Goal: Information Seeking & Learning: Learn about a topic

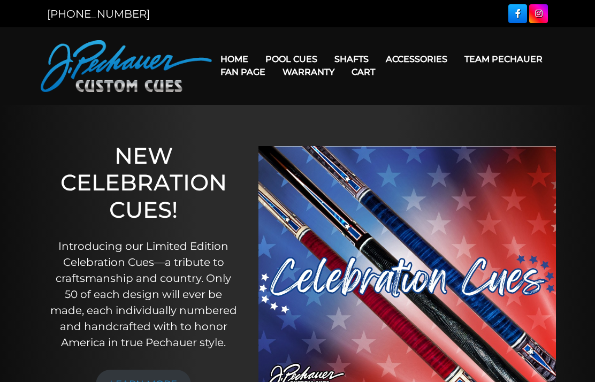
click at [435, 97] on link "Maple Shafts" at bounding box center [419, 89] width 185 height 15
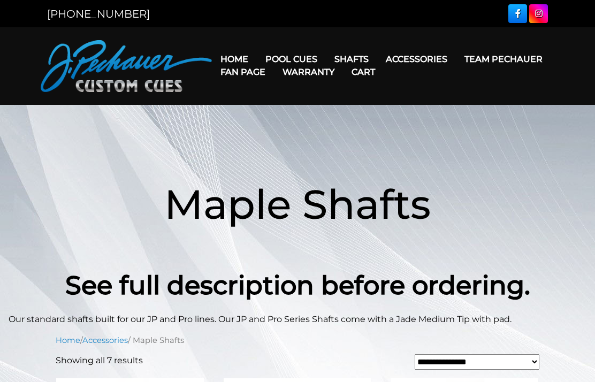
click at [462, 96] on link "Joint Protectors" at bounding box center [437, 89] width 116 height 15
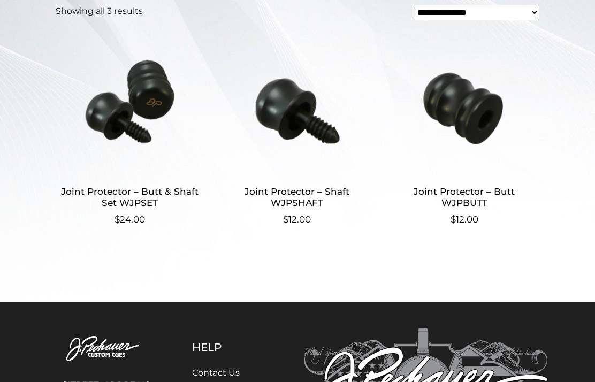
scroll to position [314, 0]
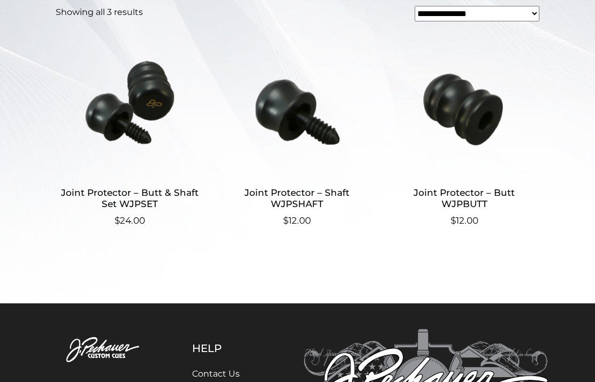
click at [335, 202] on h2 "Joint Protector – Shaft WJPSHAFT" at bounding box center [297, 198] width 149 height 31
click at [327, 133] on img at bounding box center [297, 102] width 149 height 145
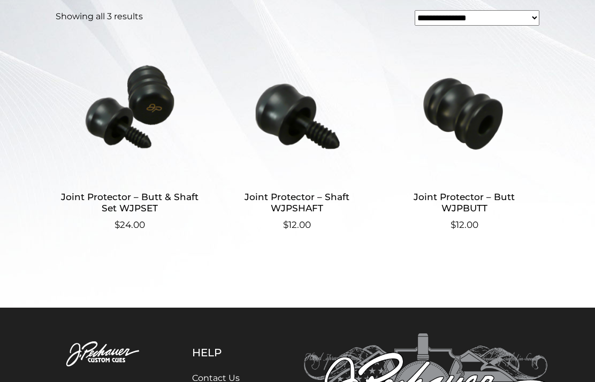
scroll to position [310, 0]
click at [477, 135] on img at bounding box center [464, 107] width 149 height 145
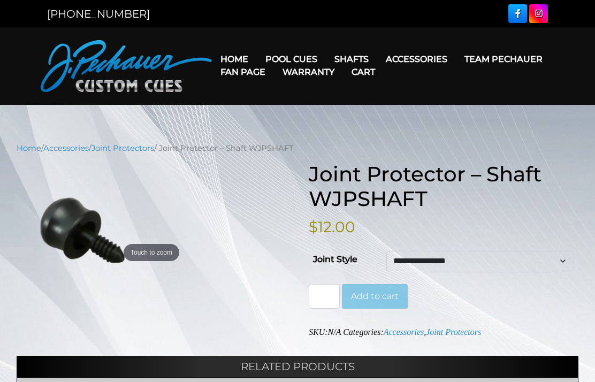
click at [484, 254] on select "**********" at bounding box center [481, 261] width 188 height 20
select select "**********"
click at [522, 259] on select "**********" at bounding box center [481, 261] width 188 height 20
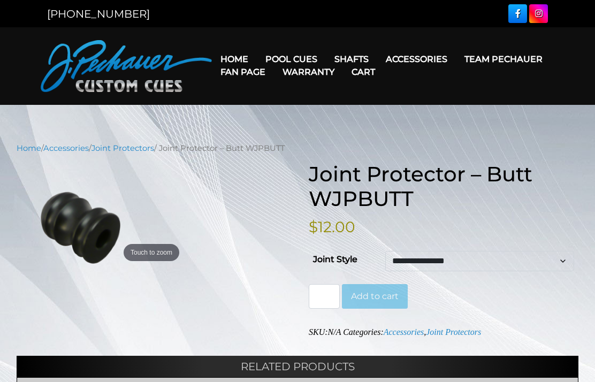
click at [500, 259] on select "**********" at bounding box center [480, 261] width 189 height 20
click at [358, 97] on link "JP Series (T) – NEW" at bounding box center [336, 89] width 156 height 15
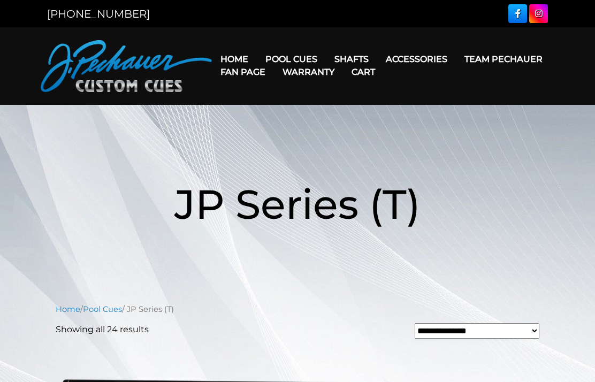
click at [274, 61] on link "Fan Page" at bounding box center [243, 71] width 62 height 27
click at [310, 54] on link "Pool Cues" at bounding box center [291, 59] width 69 height 27
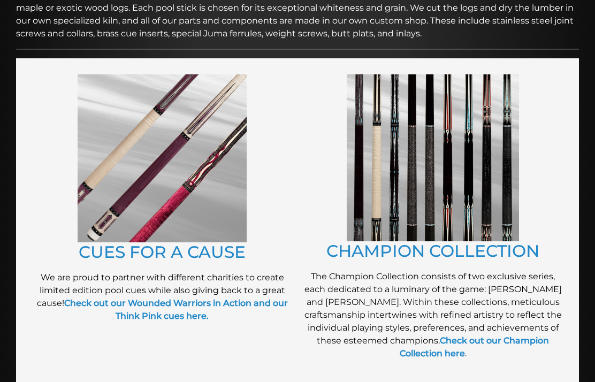
scroll to position [195, 0]
click at [480, 202] on img at bounding box center [433, 158] width 172 height 167
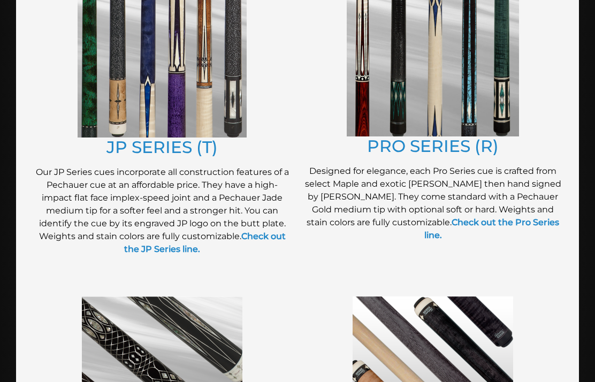
scroll to position [628, 0]
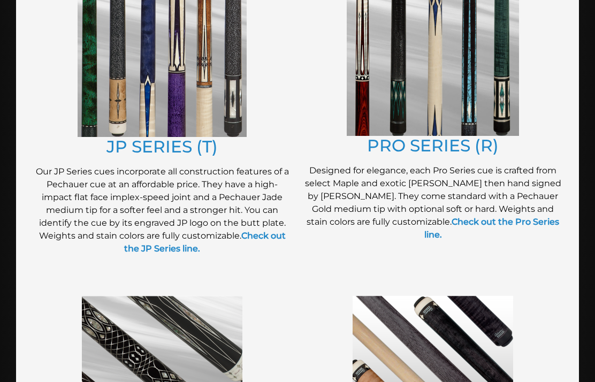
click at [103, 90] on img at bounding box center [162, 53] width 169 height 168
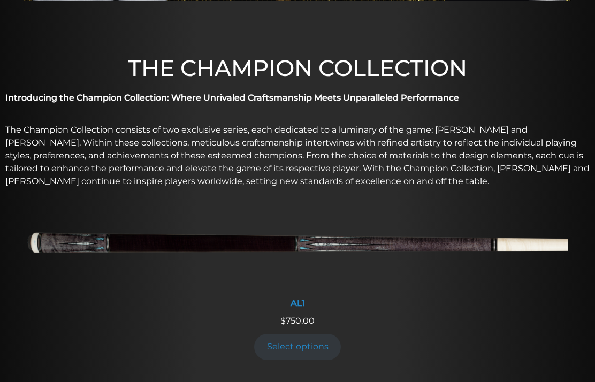
scroll to position [286, 0]
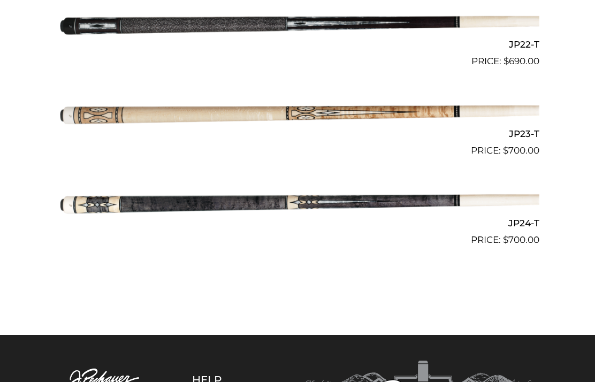
scroll to position [2238, 0]
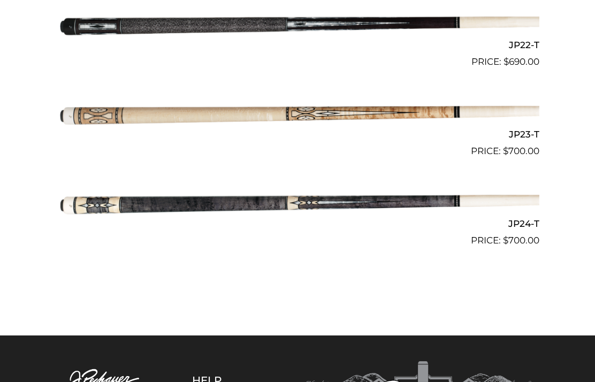
click at [72, 106] on img at bounding box center [298, 113] width 484 height 80
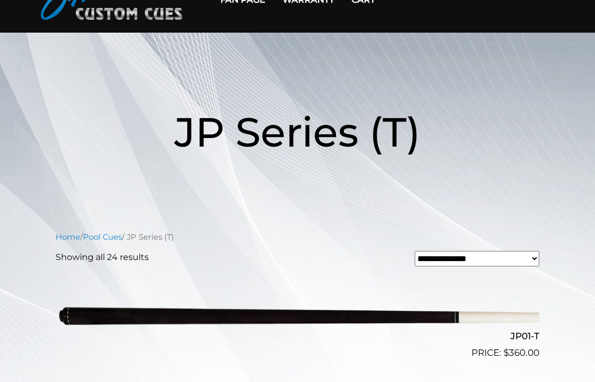
scroll to position [0, 0]
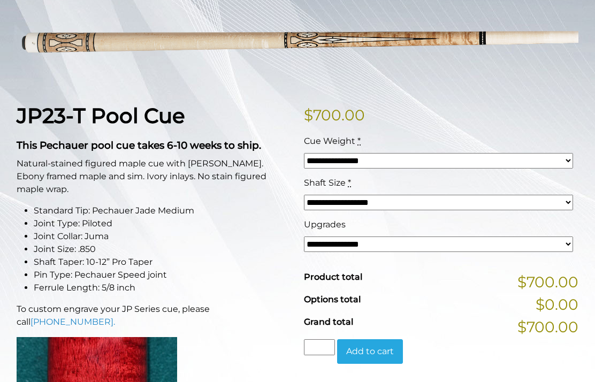
scroll to position [169, 0]
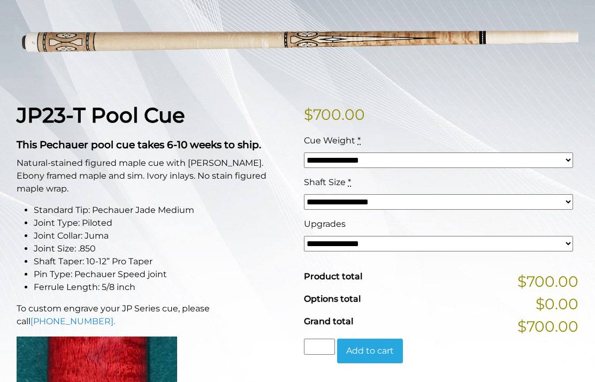
click at [537, 163] on select "**********" at bounding box center [438, 161] width 269 height 16
select select "*****"
click at [479, 199] on select "**********" at bounding box center [438, 202] width 269 height 16
select select "*****"
click at [457, 243] on select "**********" at bounding box center [438, 244] width 269 height 16
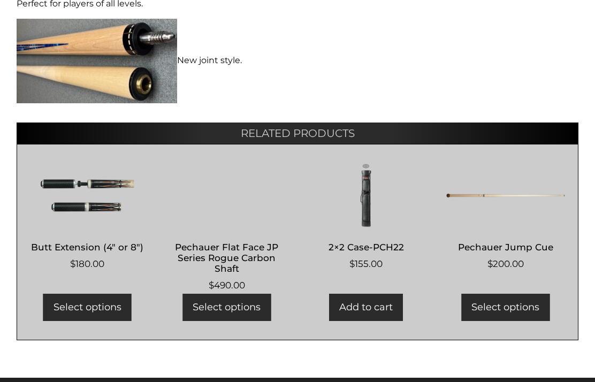
scroll to position [734, 0]
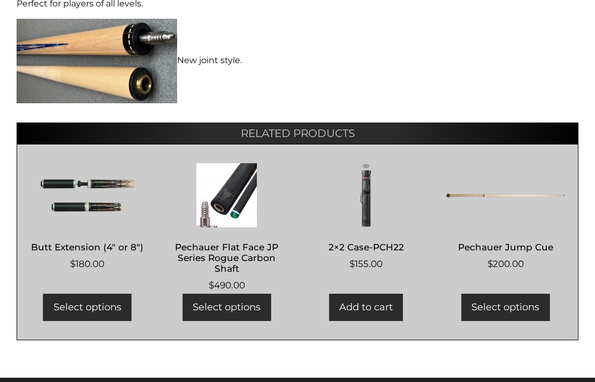
click at [83, 295] on link "Select options" at bounding box center [87, 308] width 88 height 27
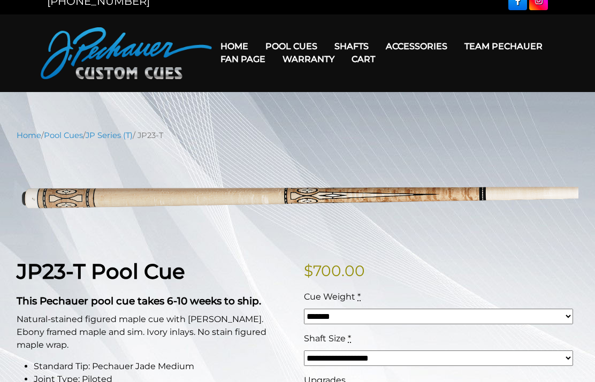
scroll to position [0, 0]
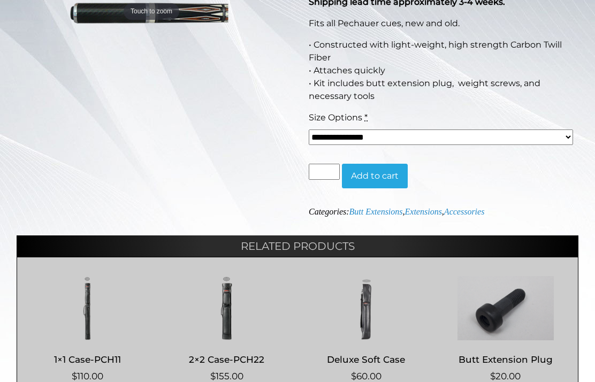
scroll to position [226, 0]
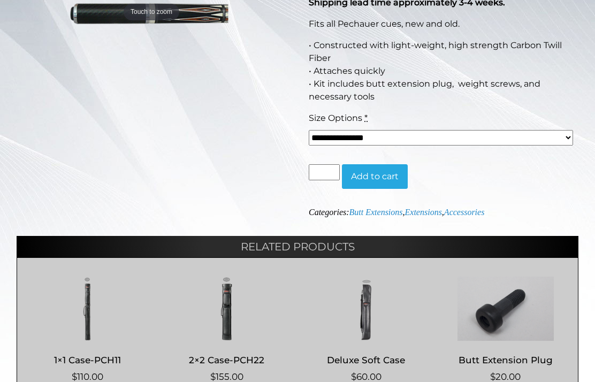
click at [548, 144] on select "**********" at bounding box center [441, 138] width 265 height 16
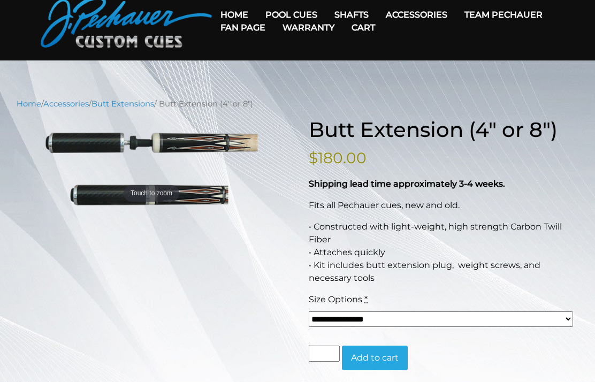
scroll to position [42, 0]
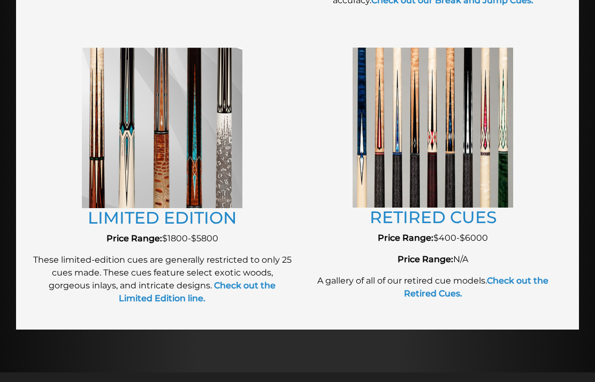
scroll to position [1221, 0]
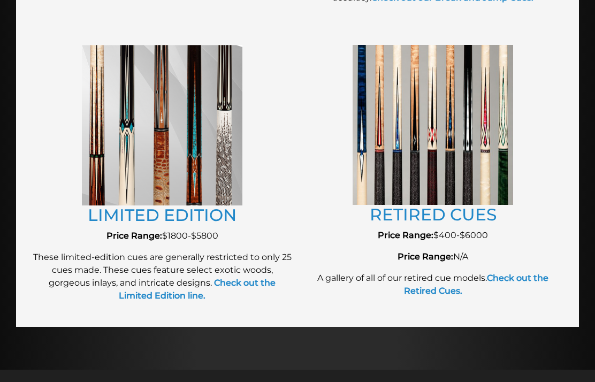
click at [223, 175] on img at bounding box center [162, 125] width 161 height 161
click at [379, 97] on img at bounding box center [433, 125] width 161 height 160
click at [487, 184] on img at bounding box center [433, 125] width 161 height 160
click at [479, 177] on img at bounding box center [433, 125] width 161 height 160
click at [434, 209] on link "RETIRED CUES" at bounding box center [433, 215] width 127 height 20
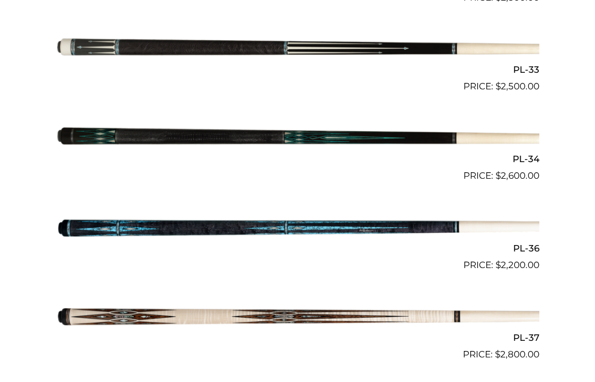
scroll to position [806, 0]
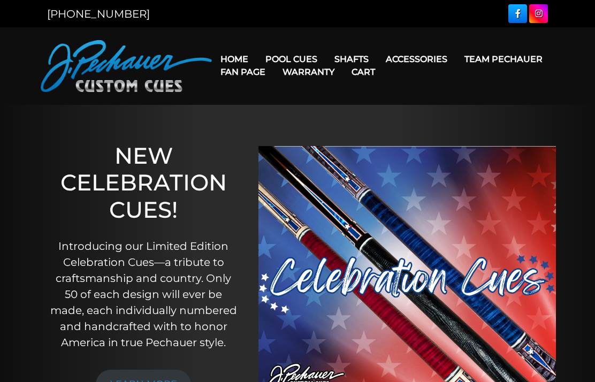
click at [488, 97] on link "Joint Protectors" at bounding box center [437, 89] width 116 height 15
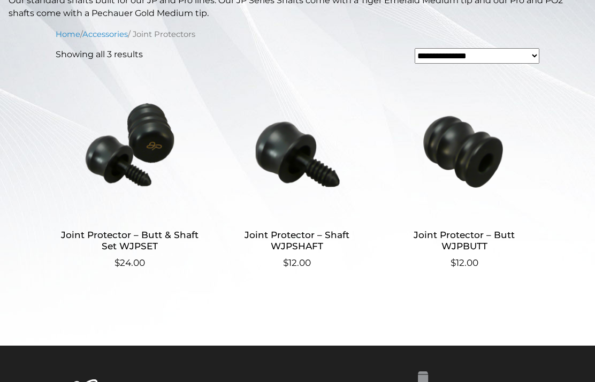
scroll to position [274, 0]
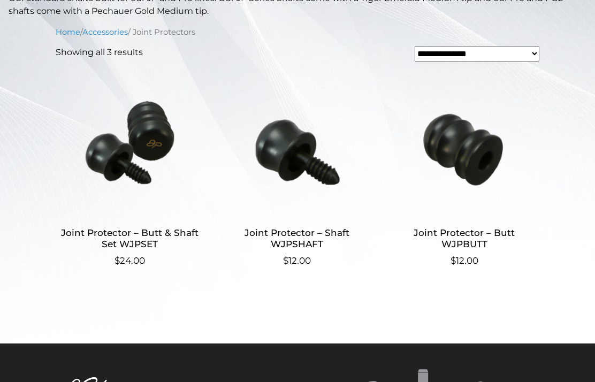
click at [98, 146] on img at bounding box center [130, 142] width 149 height 145
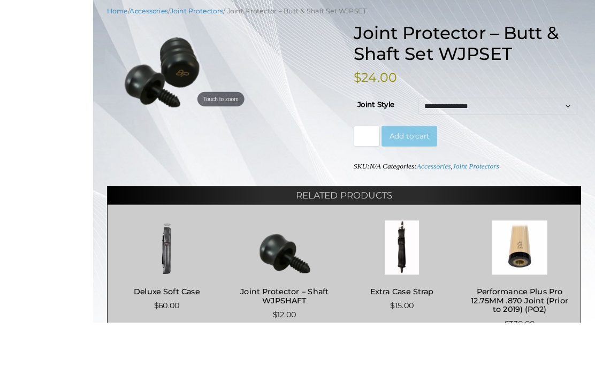
scroll to position [183, 0]
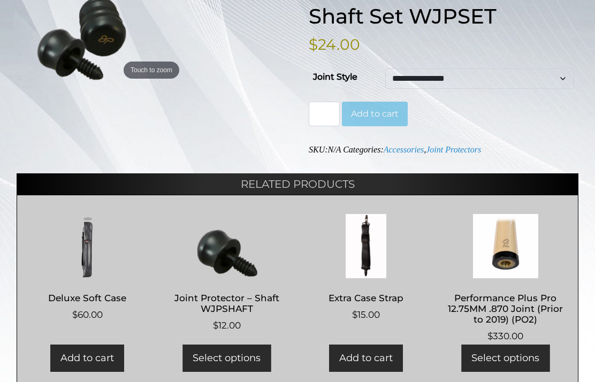
click at [557, 81] on select "**********" at bounding box center [480, 79] width 189 height 20
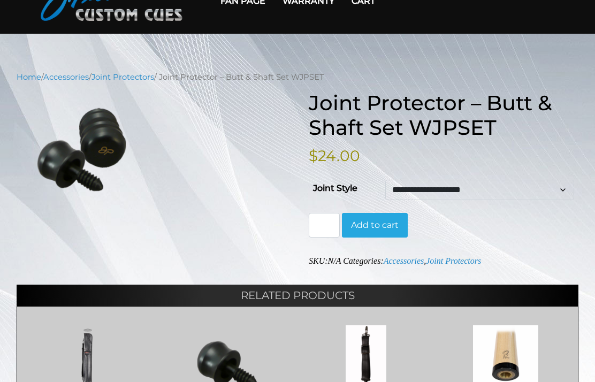
scroll to position [65, 0]
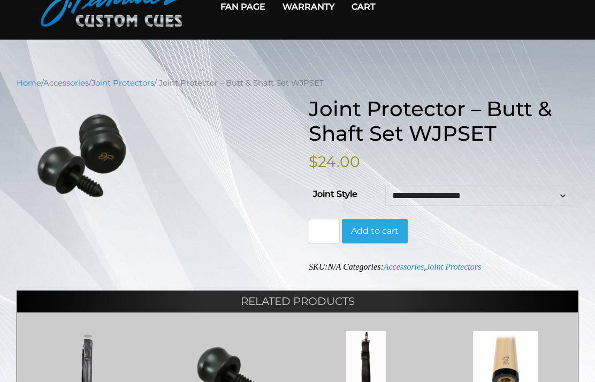
click at [93, 101] on div "Touch to zoom" at bounding box center [152, 155] width 270 height 117
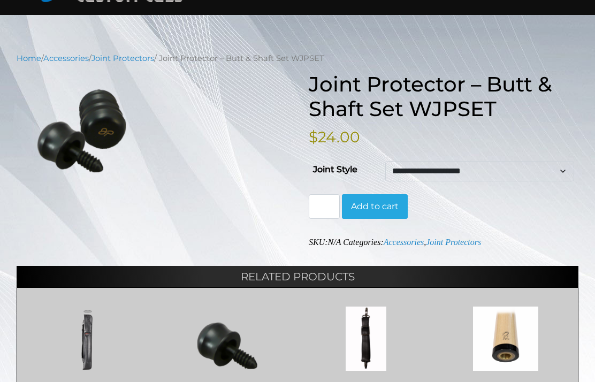
click at [530, 175] on select "**********" at bounding box center [480, 172] width 189 height 20
click at [518, 174] on select "**********" at bounding box center [480, 171] width 189 height 20
click at [521, 180] on select "**********" at bounding box center [480, 171] width 189 height 20
click at [516, 173] on select "**********" at bounding box center [480, 171] width 189 height 20
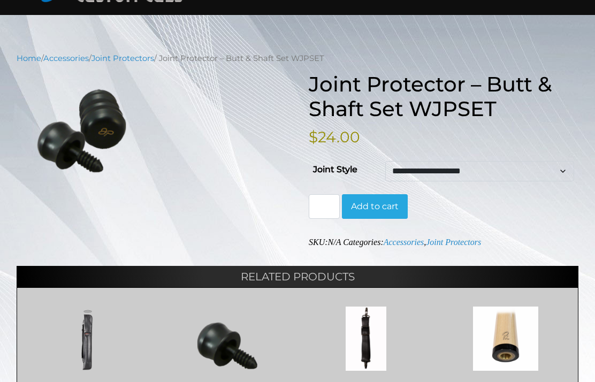
select select "**********"
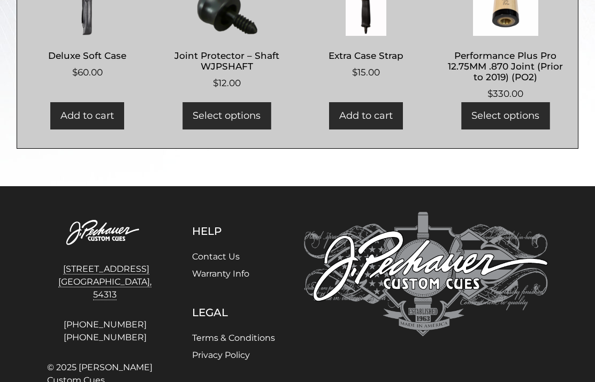
scroll to position [425, 0]
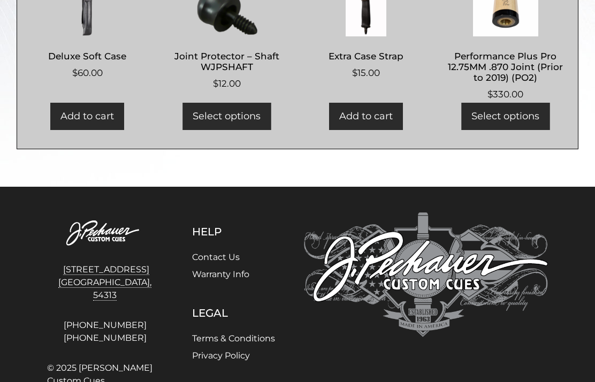
click at [238, 278] on link "Warranty Info" at bounding box center [220, 274] width 57 height 10
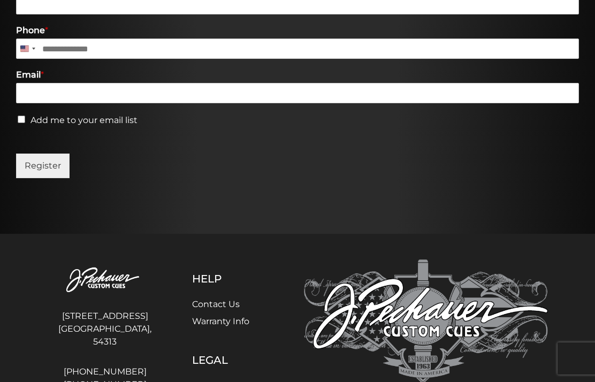
scroll to position [733, 0]
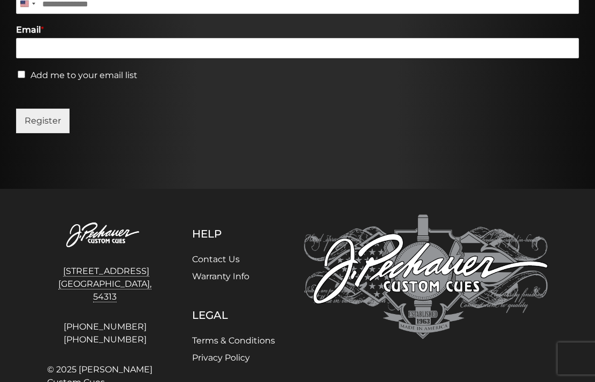
click at [235, 256] on link "Contact Us" at bounding box center [216, 259] width 48 height 10
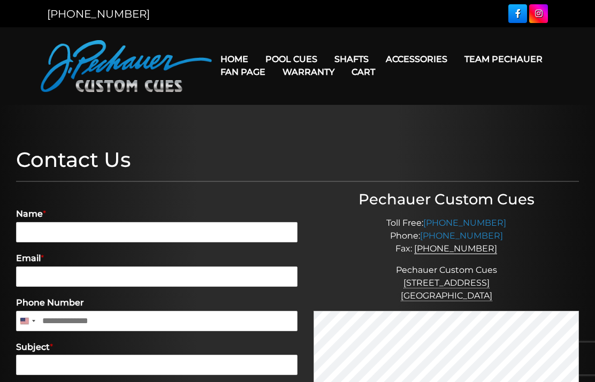
click at [354, 112] on link "Pro Series (R) – NEW" at bounding box center [336, 104] width 156 height 15
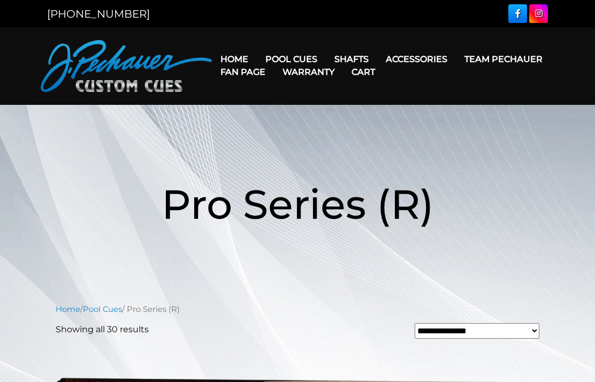
click at [274, 67] on link "Fan Page" at bounding box center [243, 71] width 62 height 27
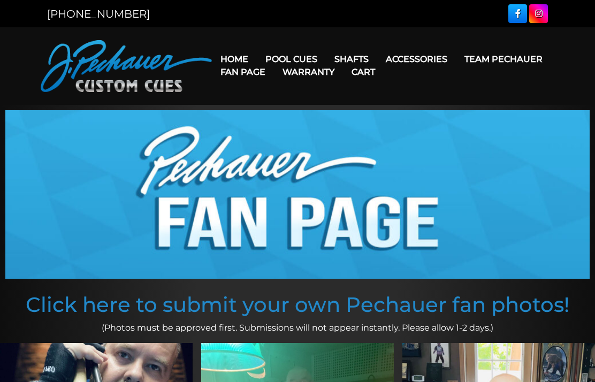
click at [363, 158] on link "People’s Choice Cues" at bounding box center [336, 150] width 156 height 15
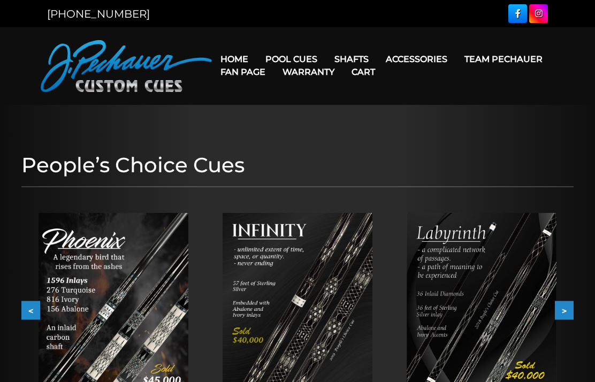
click at [456, 63] on link "Team Pechauer" at bounding box center [503, 59] width 95 height 27
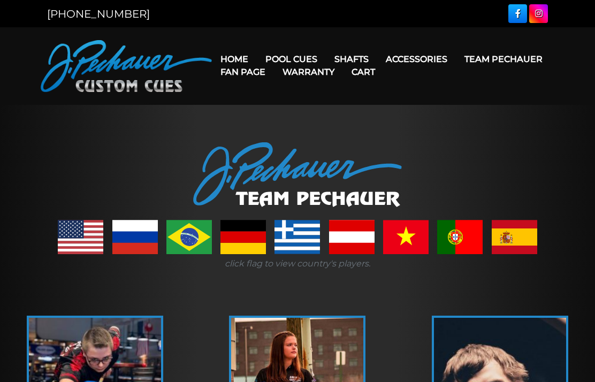
click at [312, 55] on link "Pool Cues" at bounding box center [291, 59] width 69 height 27
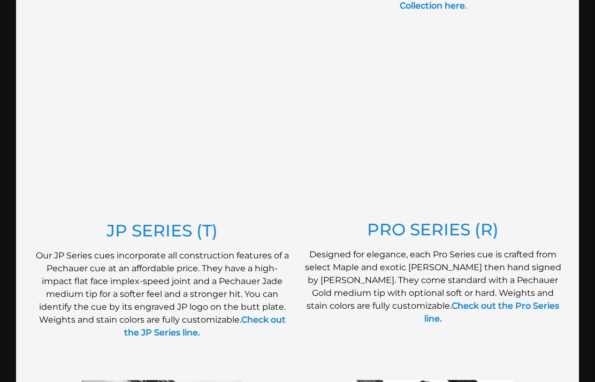
scroll to position [544, 0]
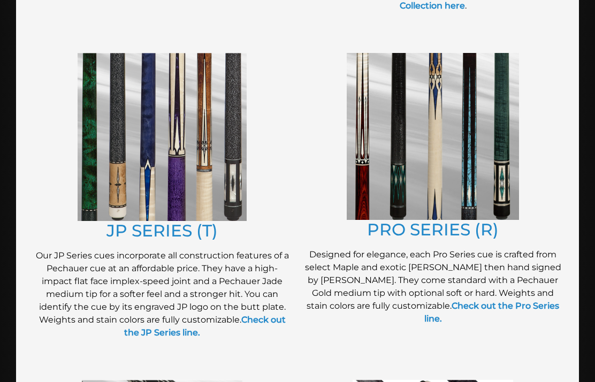
click at [115, 135] on img at bounding box center [162, 138] width 169 height 168
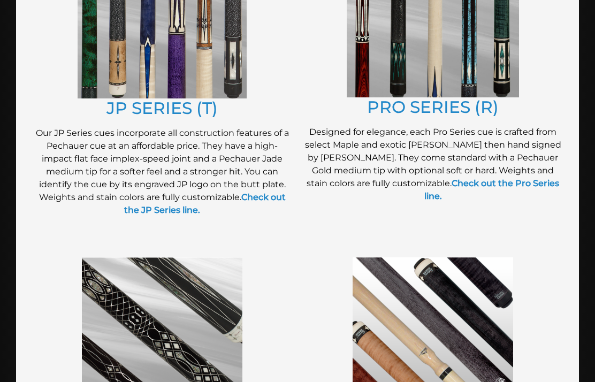
scroll to position [666, 0]
click at [493, 82] on img at bounding box center [433, 14] width 172 height 167
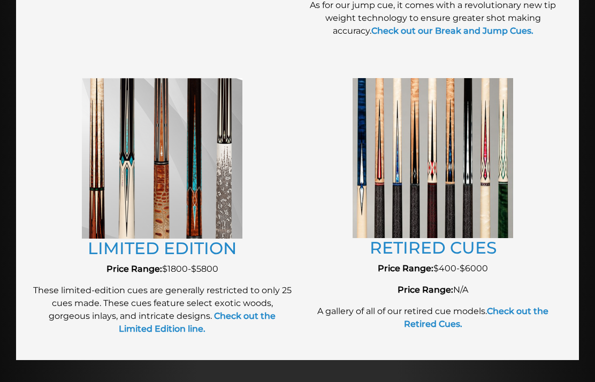
scroll to position [1188, 0]
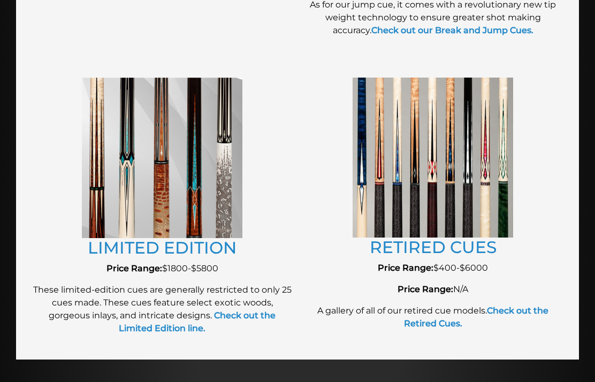
click at [500, 225] on img at bounding box center [433, 158] width 161 height 160
click at [481, 254] on link "RETIRED CUES" at bounding box center [433, 248] width 127 height 20
click at [486, 243] on link "RETIRED CUES" at bounding box center [433, 247] width 127 height 20
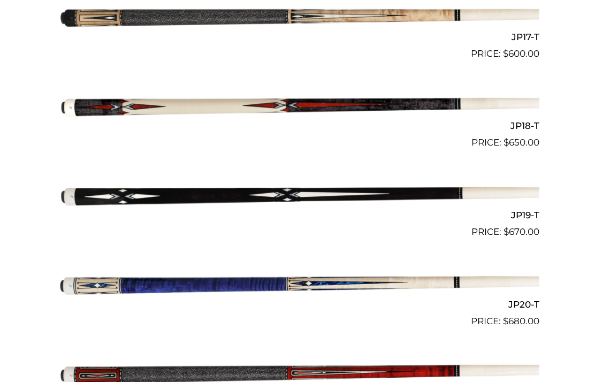
scroll to position [1770, 0]
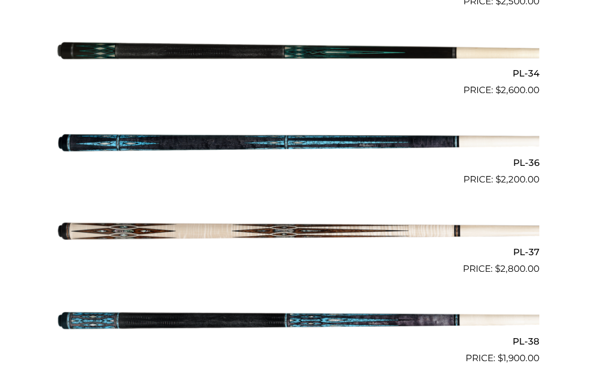
scroll to position [2545, 0]
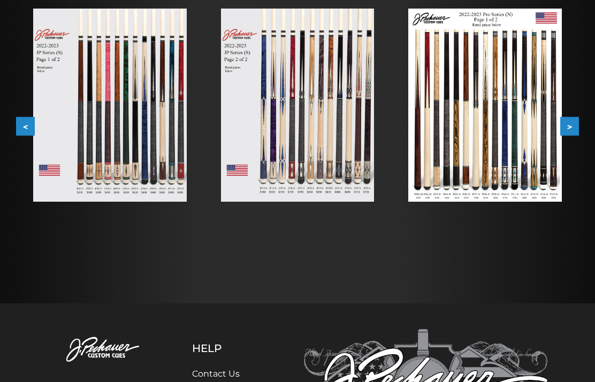
scroll to position [188, 0]
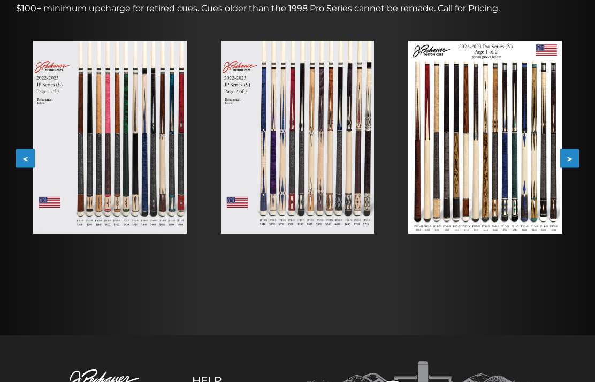
click at [565, 163] on button ">" at bounding box center [570, 158] width 19 height 19
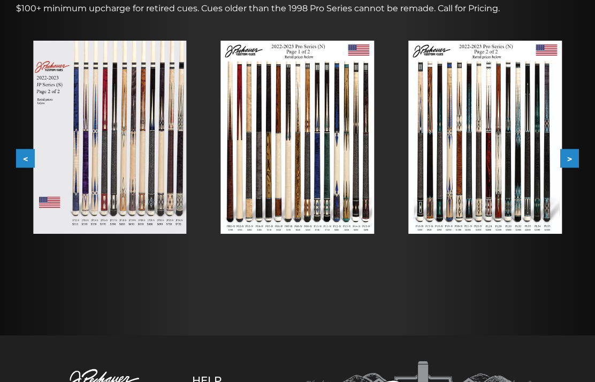
click at [576, 159] on button ">" at bounding box center [570, 158] width 19 height 19
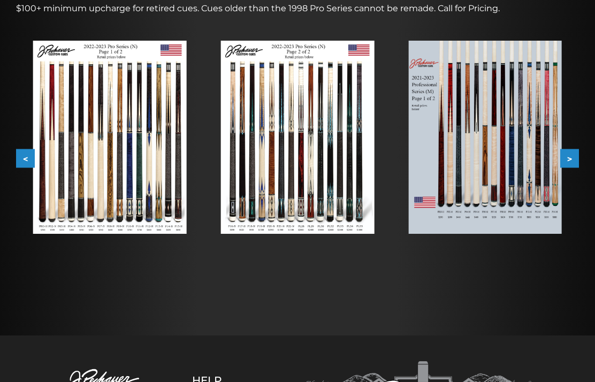
click at [574, 161] on button ">" at bounding box center [570, 158] width 19 height 19
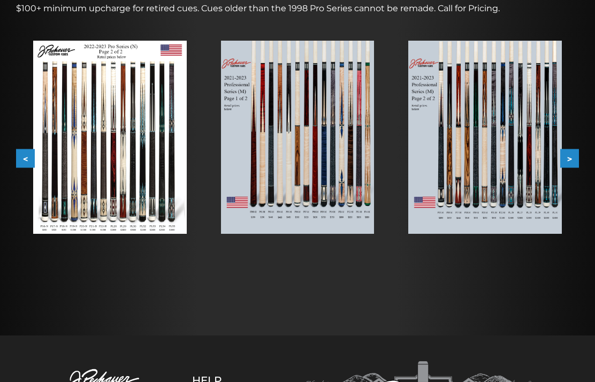
click at [578, 156] on button ">" at bounding box center [570, 158] width 19 height 19
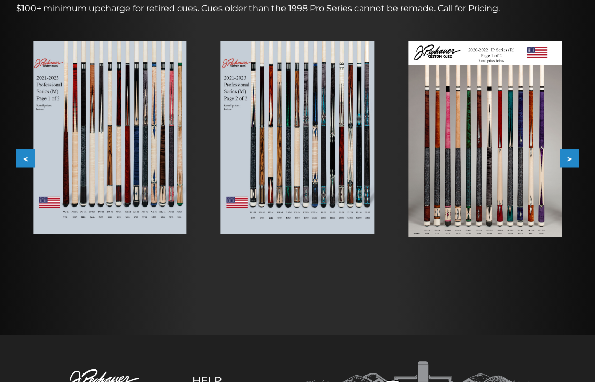
click at [578, 156] on button ">" at bounding box center [570, 158] width 19 height 19
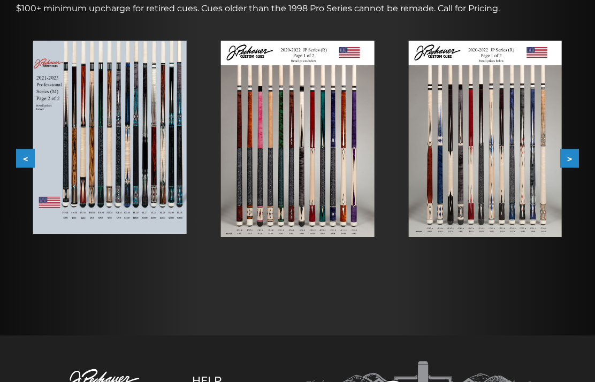
click at [576, 155] on button ">" at bounding box center [570, 158] width 19 height 19
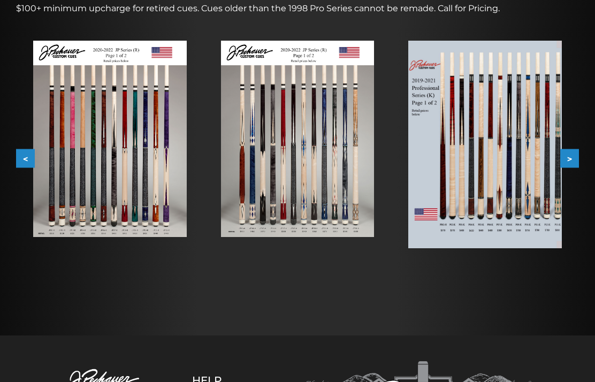
click at [578, 152] on button ">" at bounding box center [570, 158] width 19 height 19
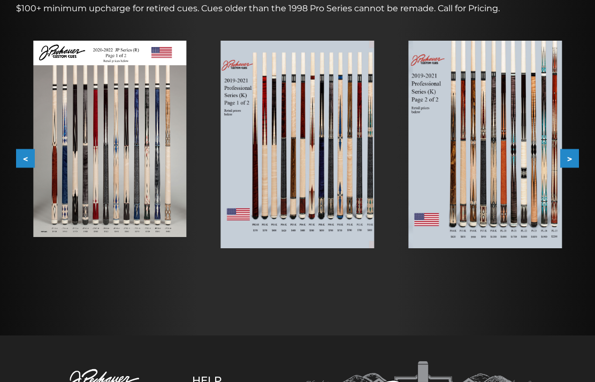
click at [578, 155] on button ">" at bounding box center [570, 158] width 19 height 19
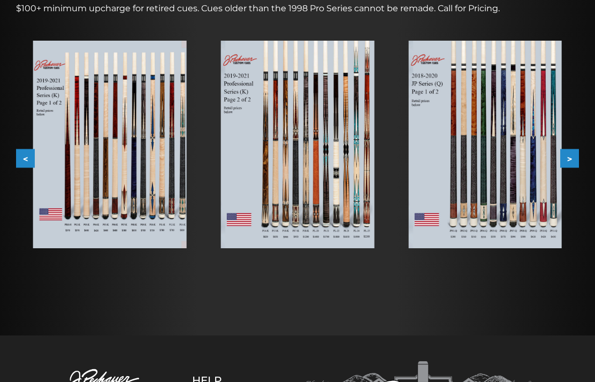
click at [578, 151] on button ">" at bounding box center [570, 158] width 19 height 19
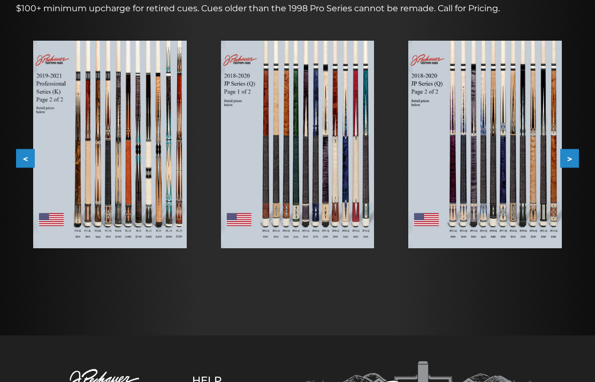
click at [579, 150] on button ">" at bounding box center [570, 158] width 19 height 19
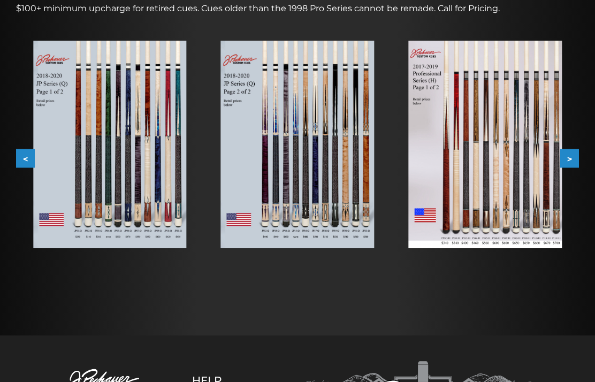
click at [579, 154] on button ">" at bounding box center [570, 158] width 19 height 19
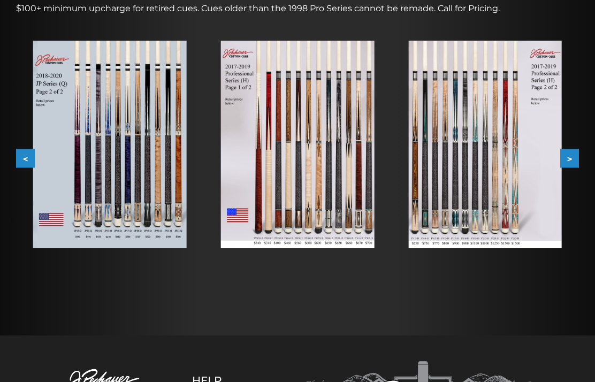
click at [577, 157] on button ">" at bounding box center [570, 158] width 19 height 19
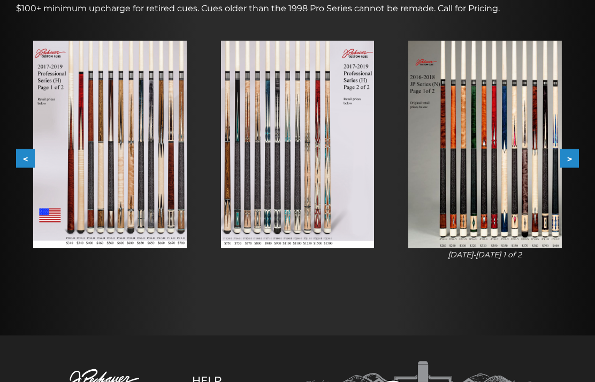
click at [578, 157] on button ">" at bounding box center [570, 158] width 19 height 19
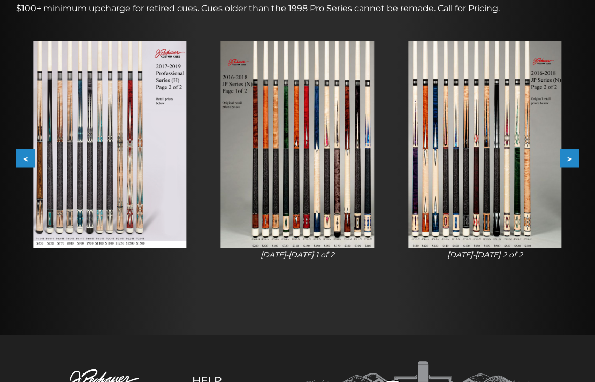
click at [578, 154] on button ">" at bounding box center [570, 158] width 19 height 19
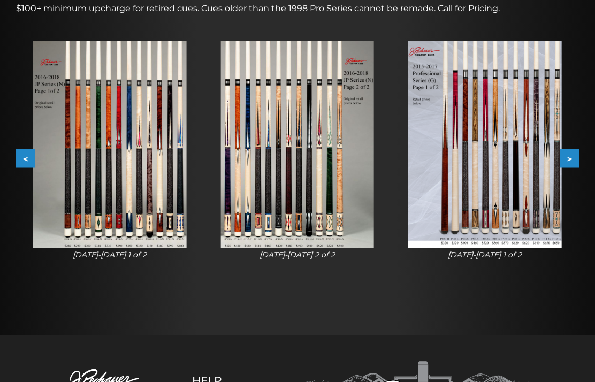
click at [578, 156] on button ">" at bounding box center [570, 158] width 19 height 19
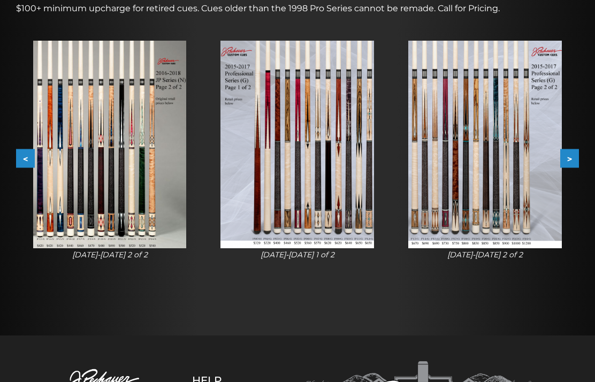
click at [578, 156] on button ">" at bounding box center [570, 158] width 19 height 19
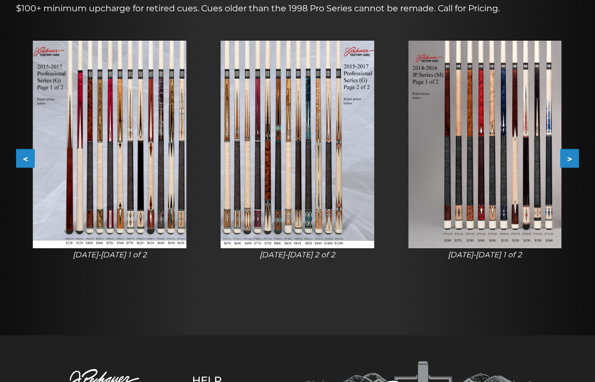
click at [578, 156] on button ">" at bounding box center [570, 158] width 19 height 19
click at [577, 157] on button ">" at bounding box center [570, 158] width 19 height 19
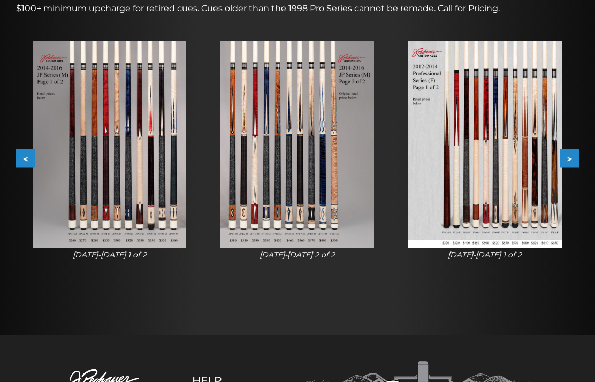
click at [579, 157] on button ">" at bounding box center [570, 158] width 19 height 19
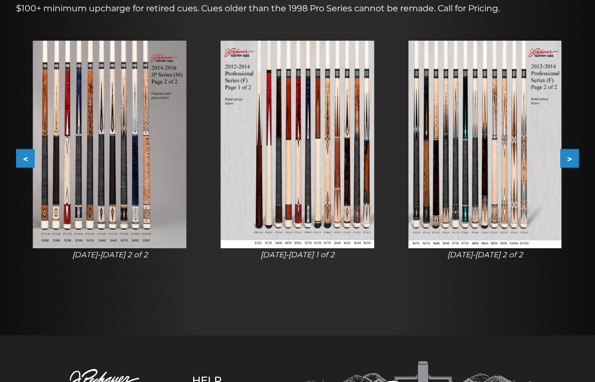
click at [578, 155] on button ">" at bounding box center [570, 158] width 19 height 19
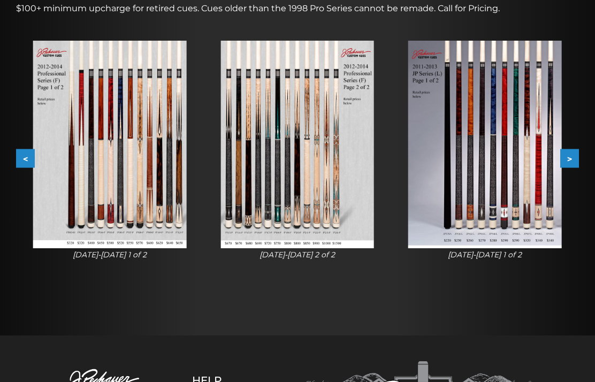
click at [578, 155] on button ">" at bounding box center [570, 158] width 19 height 19
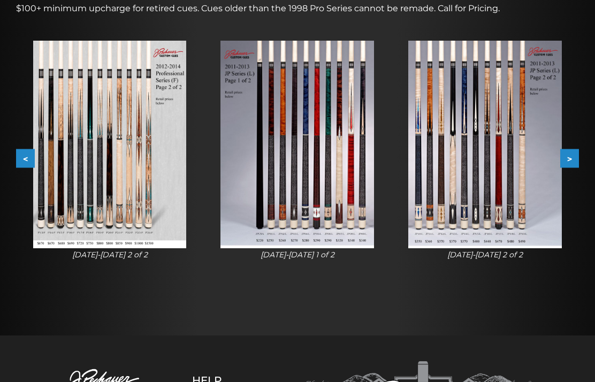
click at [579, 154] on button ">" at bounding box center [570, 158] width 19 height 19
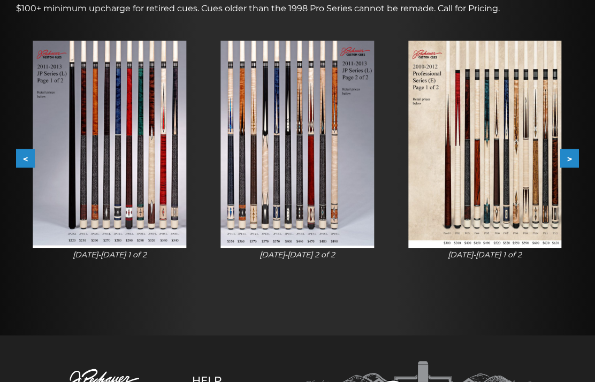
click at [578, 152] on button ">" at bounding box center [570, 158] width 19 height 19
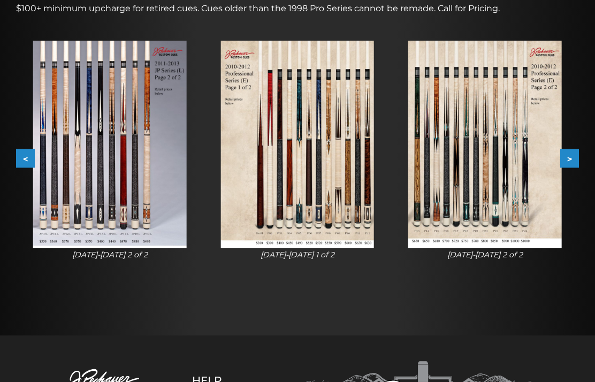
click at [579, 156] on button ">" at bounding box center [570, 158] width 19 height 19
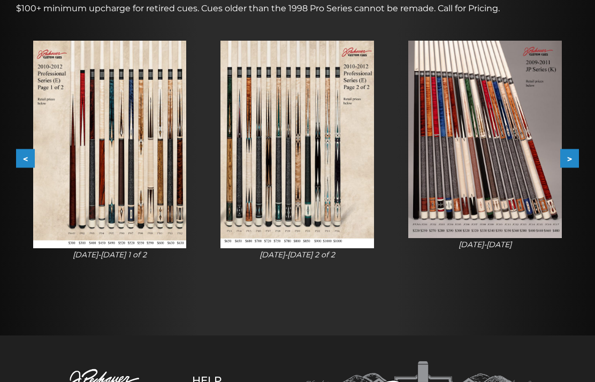
click at [578, 149] on button ">" at bounding box center [570, 158] width 19 height 19
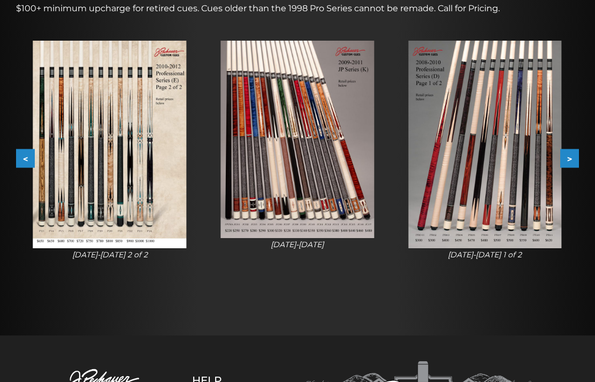
click at [576, 157] on button ">" at bounding box center [570, 158] width 19 height 19
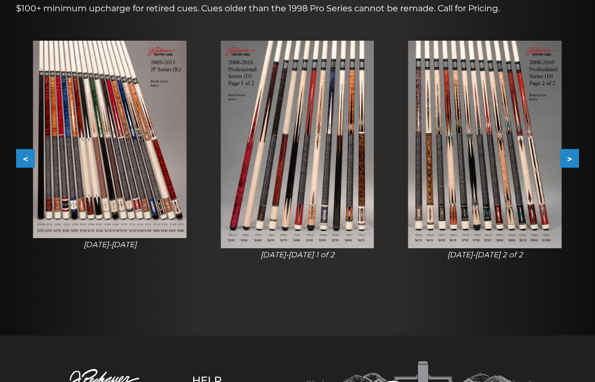
click at [575, 158] on button ">" at bounding box center [570, 158] width 19 height 19
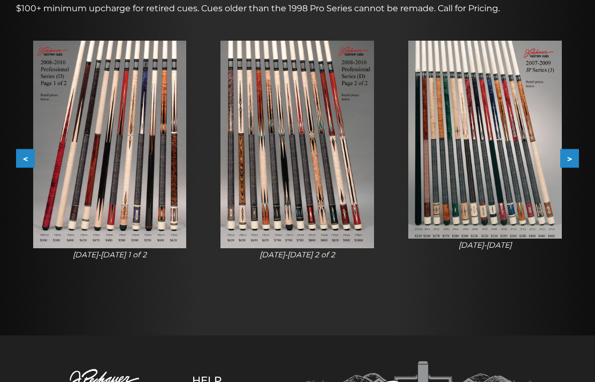
click at [578, 157] on button ">" at bounding box center [570, 158] width 19 height 19
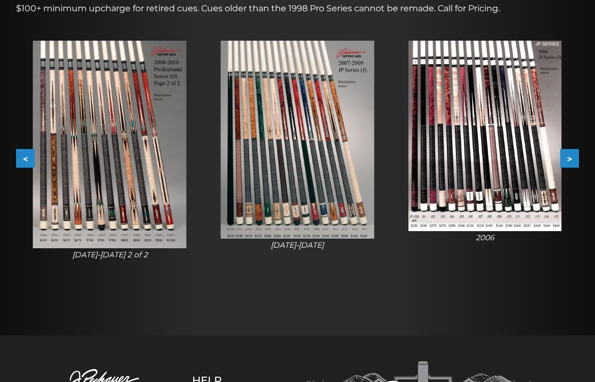
click at [578, 157] on button ">" at bounding box center [570, 158] width 19 height 19
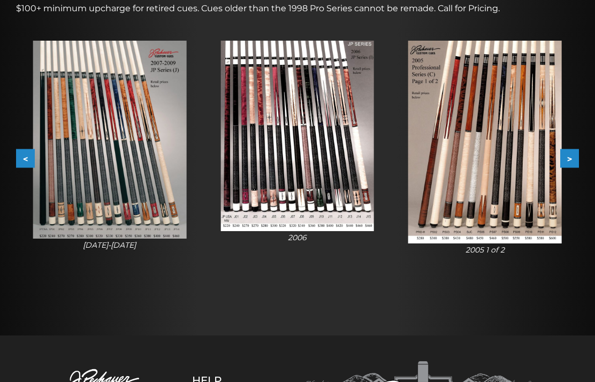
click at [577, 157] on button ">" at bounding box center [570, 158] width 19 height 19
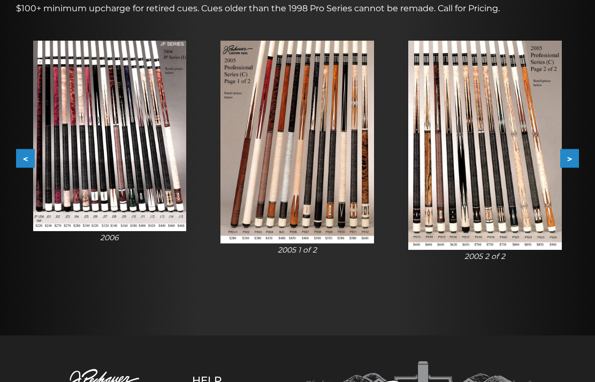
click at [575, 166] on button ">" at bounding box center [570, 158] width 19 height 19
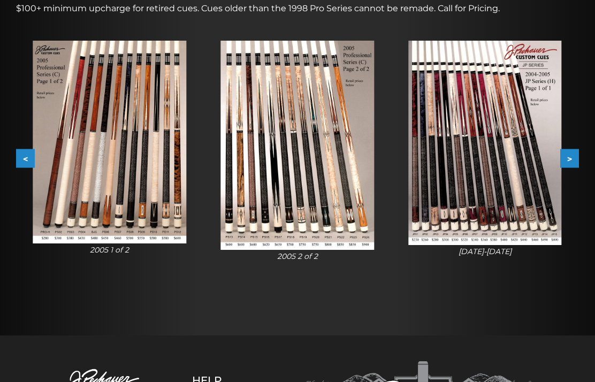
click at [575, 167] on button ">" at bounding box center [570, 158] width 19 height 19
click at [576, 166] on button ">" at bounding box center [570, 158] width 19 height 19
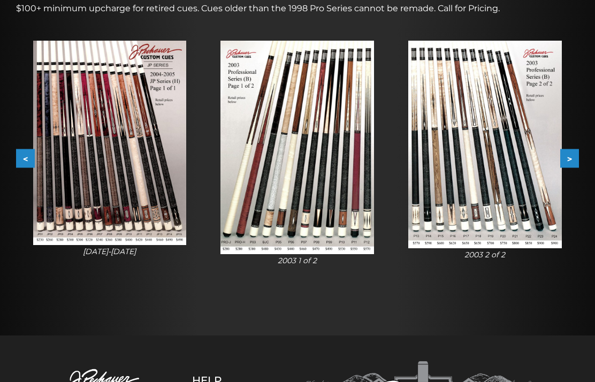
click at [577, 165] on button ">" at bounding box center [570, 158] width 19 height 19
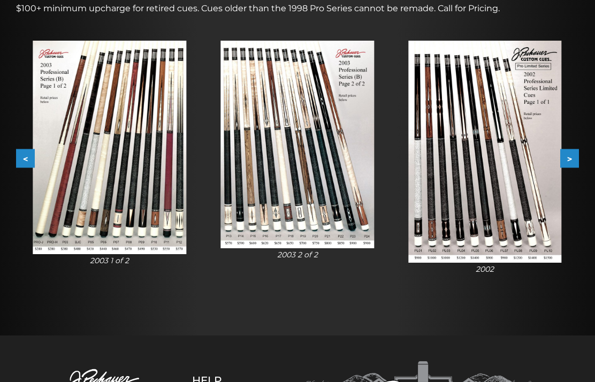
click at [578, 164] on button ">" at bounding box center [570, 158] width 19 height 19
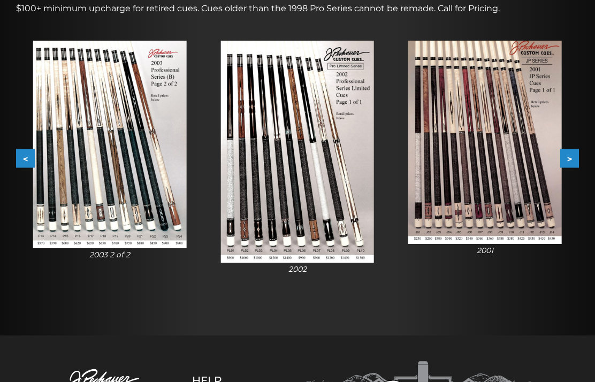
click at [579, 164] on button ">" at bounding box center [570, 158] width 19 height 19
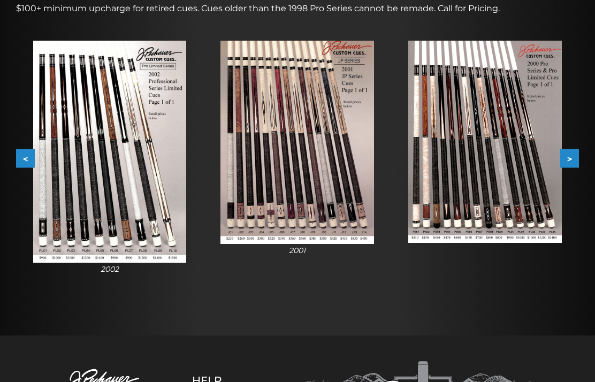
click at [578, 162] on button ">" at bounding box center [570, 158] width 19 height 19
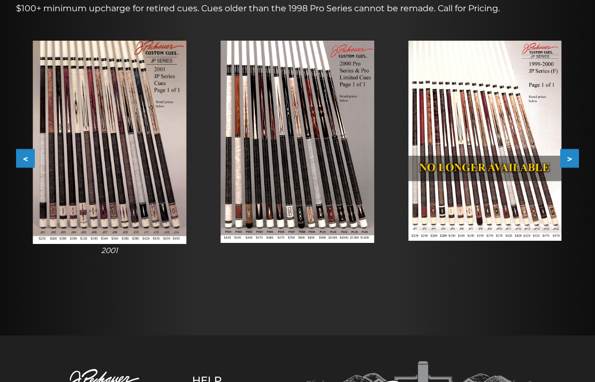
click at [579, 164] on button ">" at bounding box center [570, 158] width 19 height 19
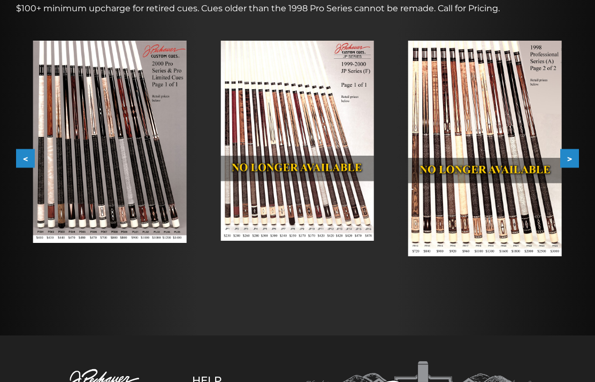
scroll to position [182, 0]
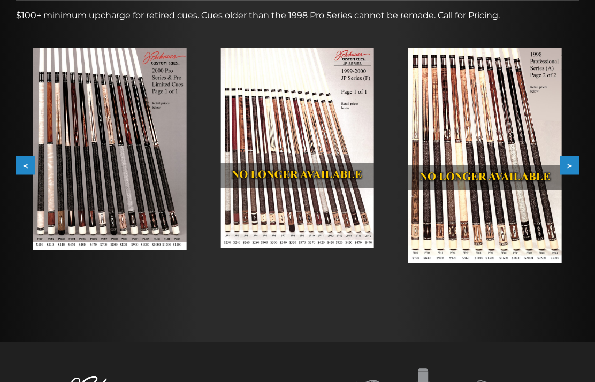
click at [368, 213] on img at bounding box center [298, 148] width 154 height 200
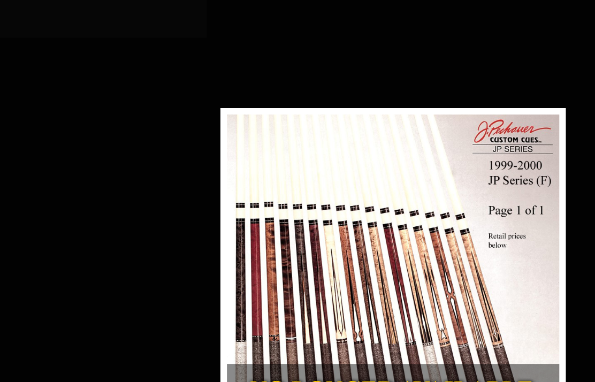
scroll to position [719, 325]
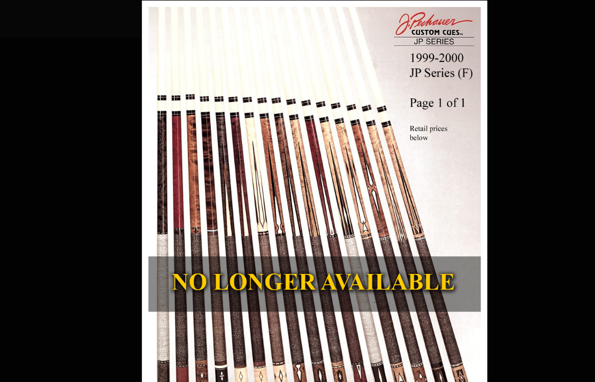
click at [380, 192] on link at bounding box center [444, 201] width 128 height 367
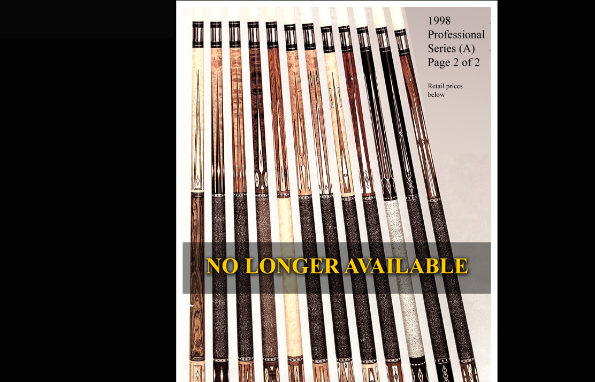
scroll to position [719, 351]
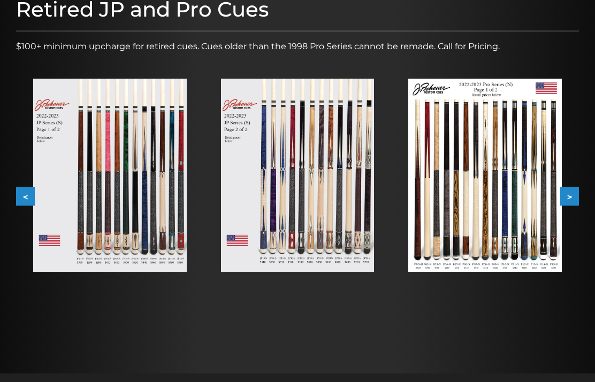
scroll to position [150, 0]
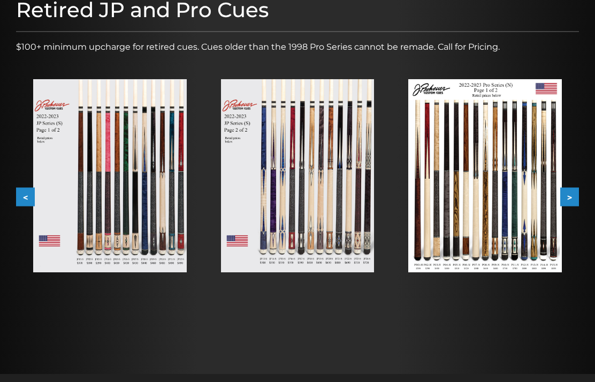
click at [577, 200] on button ">" at bounding box center [570, 196] width 19 height 19
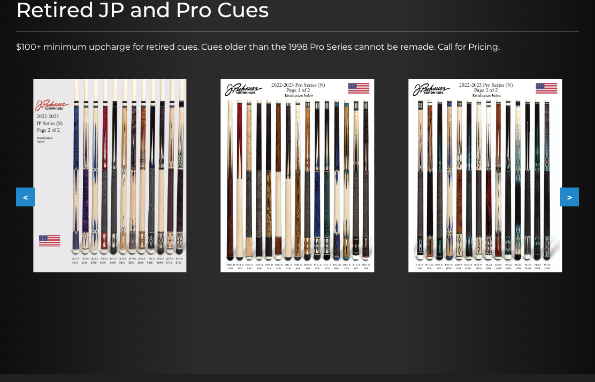
click at [577, 201] on button ">" at bounding box center [570, 196] width 19 height 19
click at [576, 202] on button ">" at bounding box center [570, 196] width 19 height 19
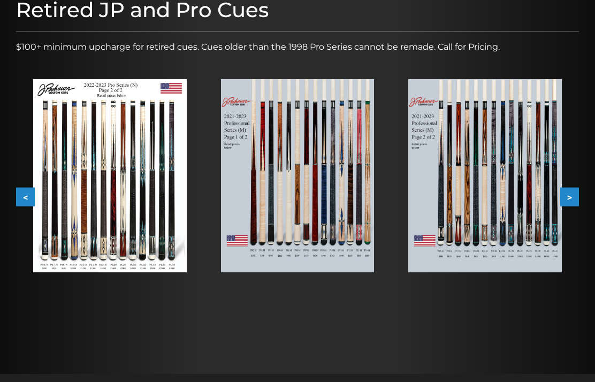
click at [577, 201] on button ">" at bounding box center [570, 196] width 19 height 19
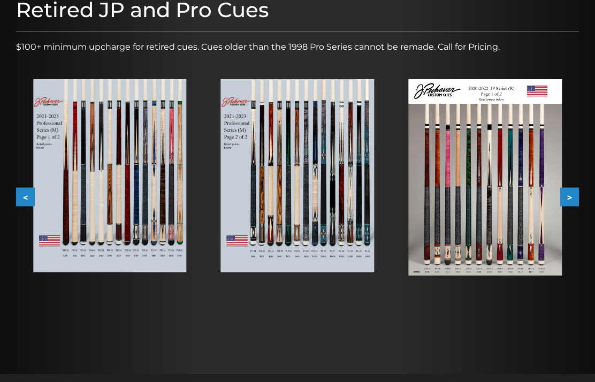
click at [578, 201] on button ">" at bounding box center [570, 196] width 19 height 19
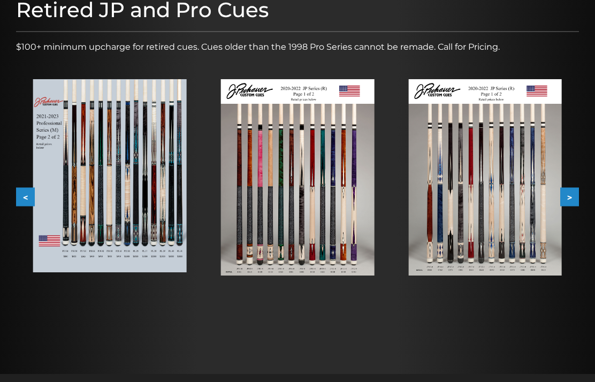
click at [578, 205] on button ">" at bounding box center [570, 196] width 19 height 19
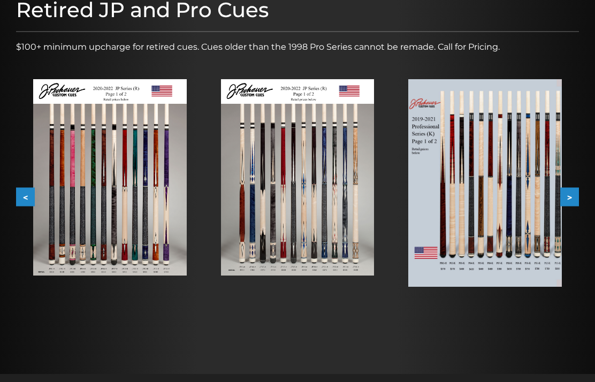
click at [578, 206] on button ">" at bounding box center [570, 196] width 19 height 19
click at [578, 205] on button ">" at bounding box center [570, 196] width 19 height 19
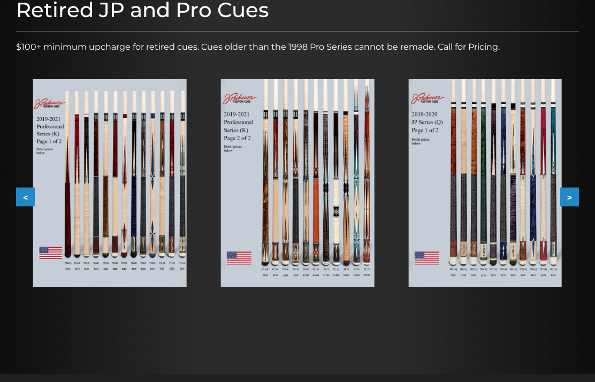
click at [577, 205] on button ">" at bounding box center [570, 196] width 19 height 19
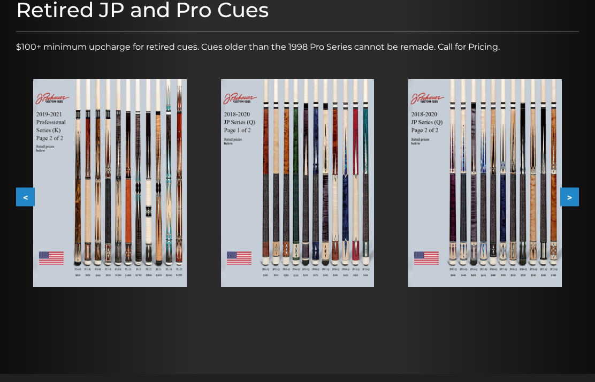
click at [578, 205] on button ">" at bounding box center [570, 196] width 19 height 19
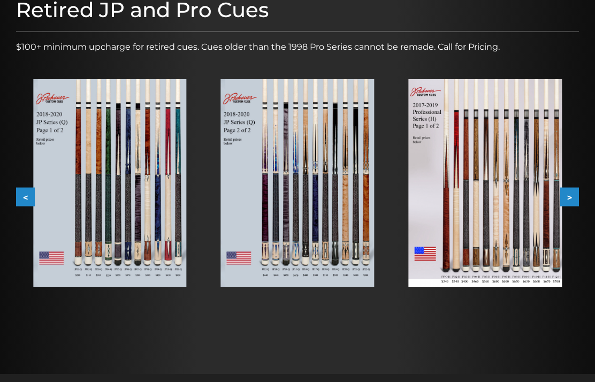
click at [575, 205] on button ">" at bounding box center [570, 196] width 19 height 19
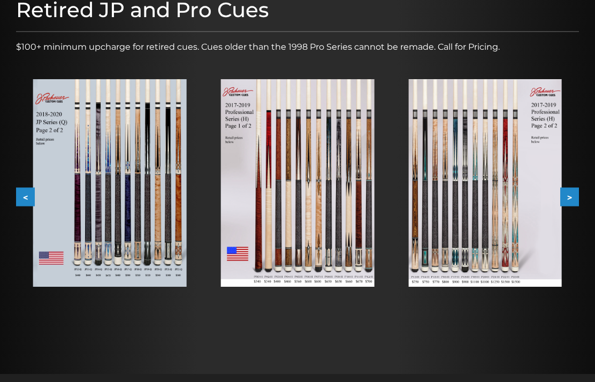
click at [579, 204] on button ">" at bounding box center [570, 196] width 19 height 19
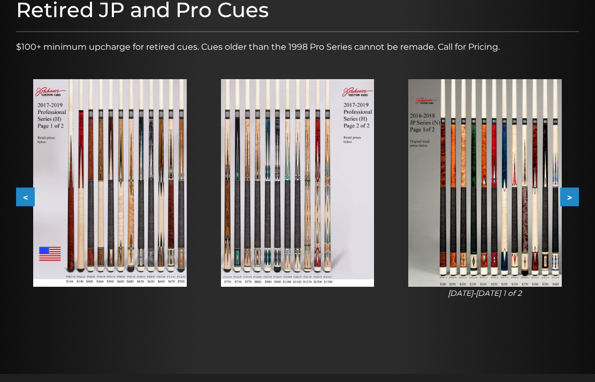
click at [574, 203] on button ">" at bounding box center [570, 196] width 19 height 19
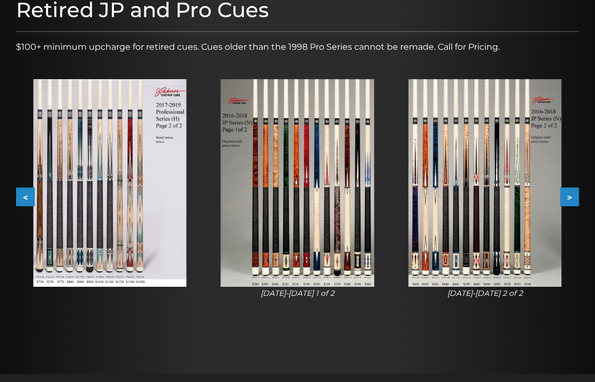
click at [578, 200] on button ">" at bounding box center [570, 196] width 19 height 19
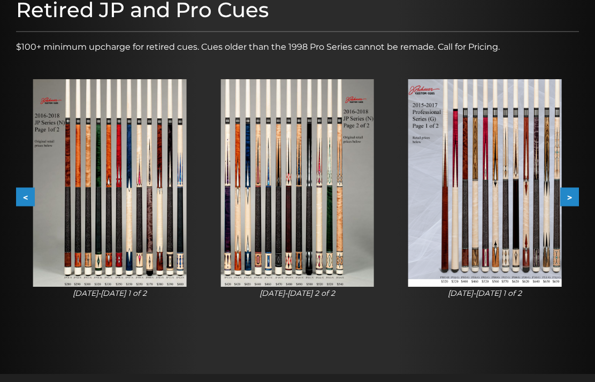
click at [577, 202] on button ">" at bounding box center [570, 196] width 19 height 19
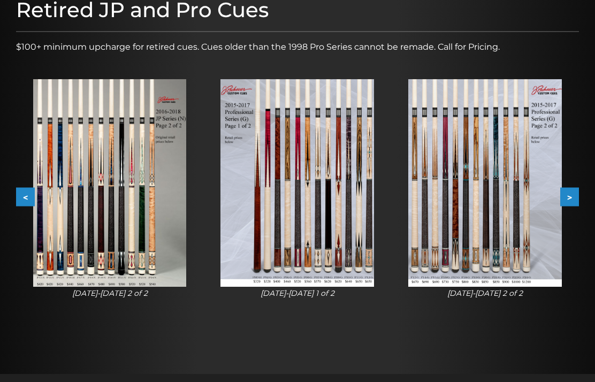
click at [576, 199] on button ">" at bounding box center [570, 196] width 19 height 19
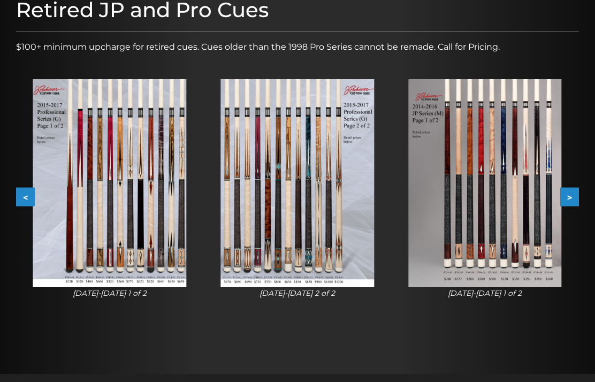
click at [576, 200] on button ">" at bounding box center [570, 196] width 19 height 19
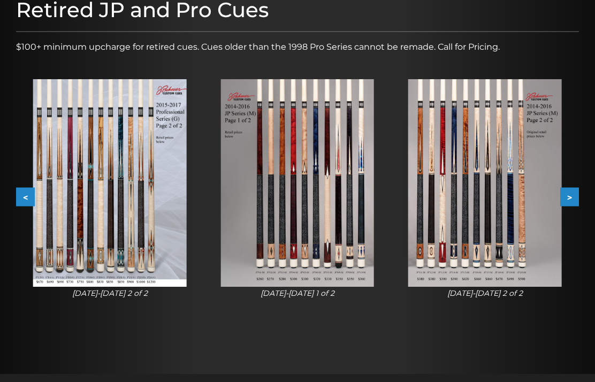
click at [577, 192] on button ">" at bounding box center [570, 196] width 19 height 19
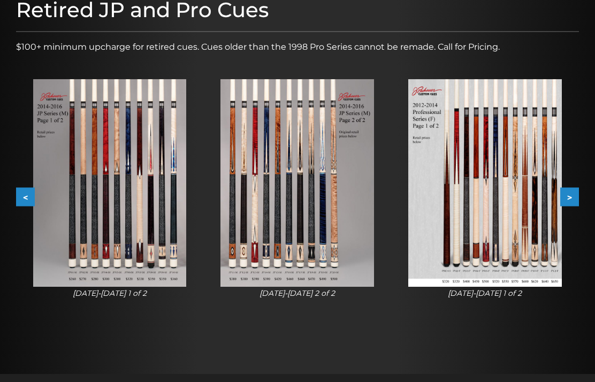
click at [574, 198] on button ">" at bounding box center [570, 196] width 19 height 19
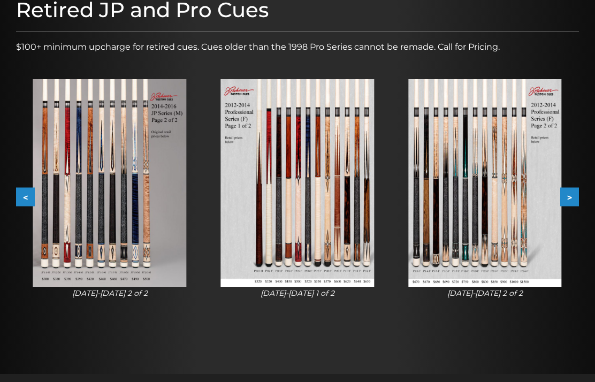
click at [574, 198] on button ">" at bounding box center [570, 196] width 19 height 19
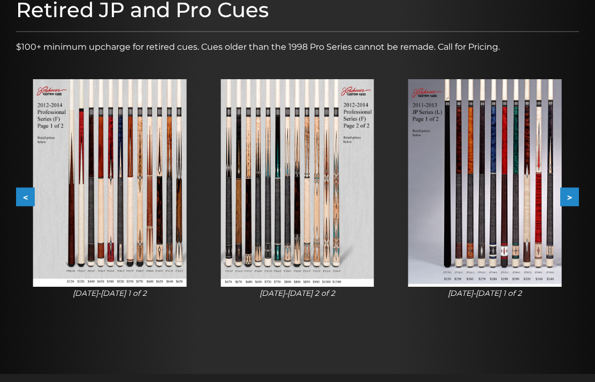
click at [574, 198] on button ">" at bounding box center [570, 196] width 19 height 19
click at [573, 200] on button ">" at bounding box center [570, 196] width 19 height 19
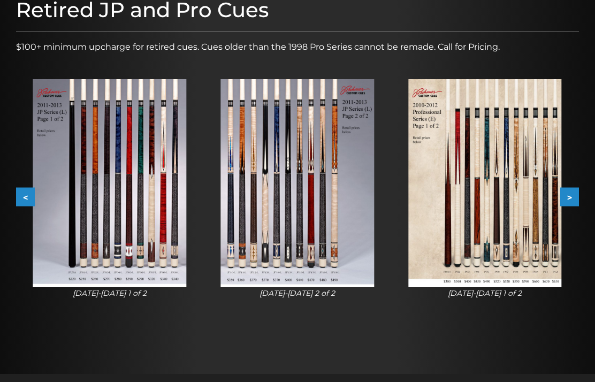
click at [574, 200] on button ">" at bounding box center [570, 196] width 19 height 19
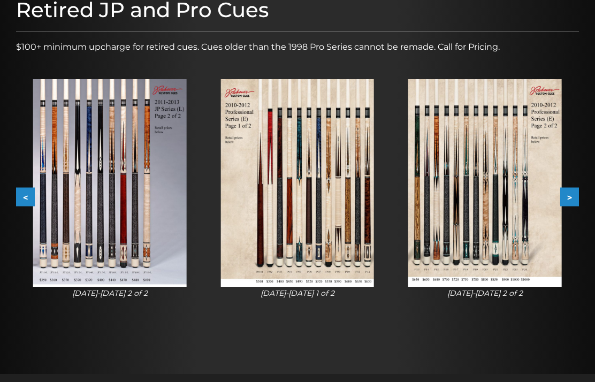
click at [578, 198] on button ">" at bounding box center [570, 196] width 19 height 19
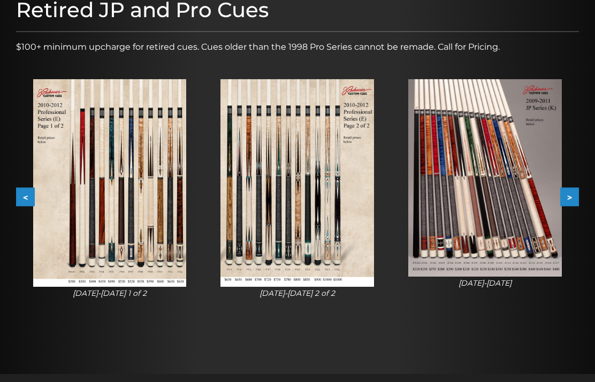
click at [578, 197] on button ">" at bounding box center [570, 196] width 19 height 19
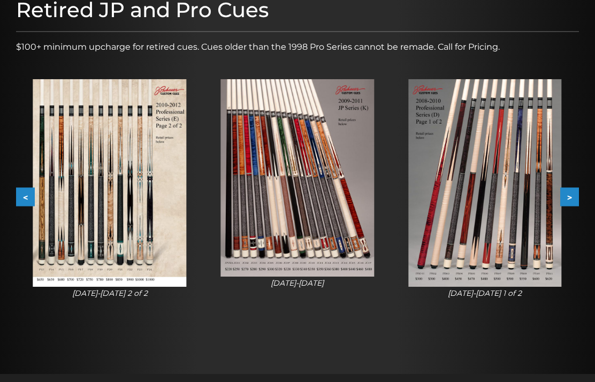
click at [578, 198] on button ">" at bounding box center [570, 196] width 19 height 19
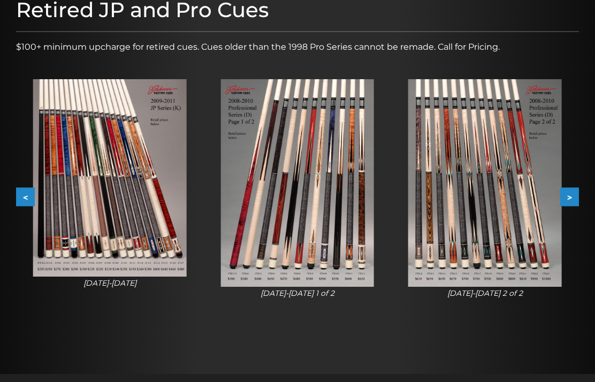
click at [578, 190] on button ">" at bounding box center [570, 196] width 19 height 19
click at [577, 196] on button ">" at bounding box center [570, 196] width 19 height 19
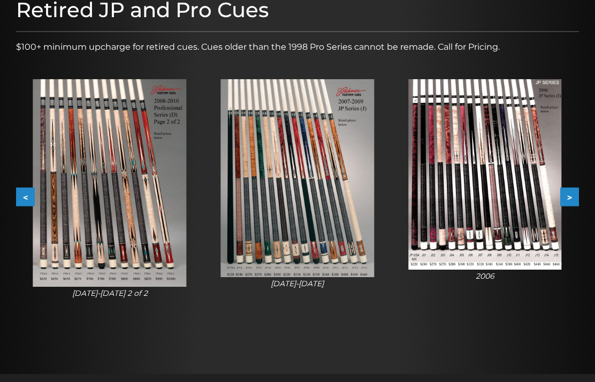
click at [577, 196] on button ">" at bounding box center [570, 196] width 19 height 19
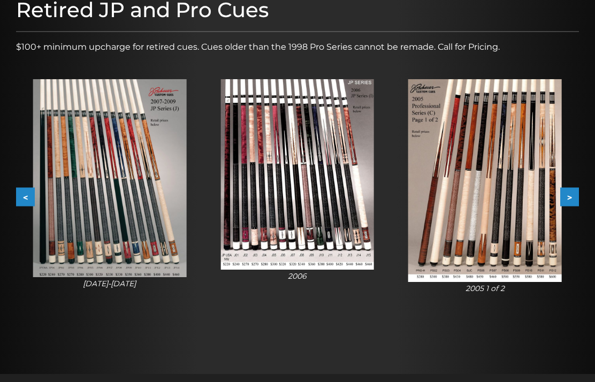
click at [578, 193] on button ">" at bounding box center [570, 196] width 19 height 19
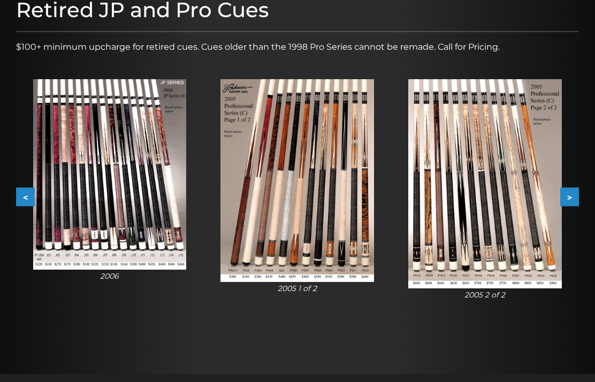
click at [578, 193] on button ">" at bounding box center [570, 196] width 19 height 19
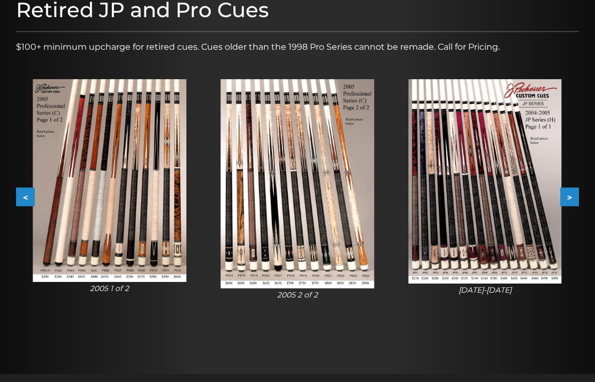
click at [578, 193] on button ">" at bounding box center [570, 196] width 19 height 19
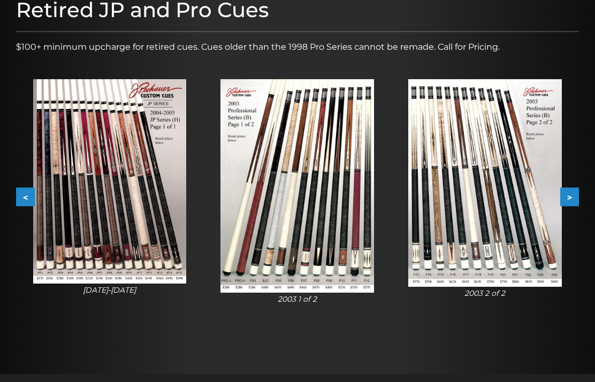
click at [579, 203] on button ">" at bounding box center [570, 196] width 19 height 19
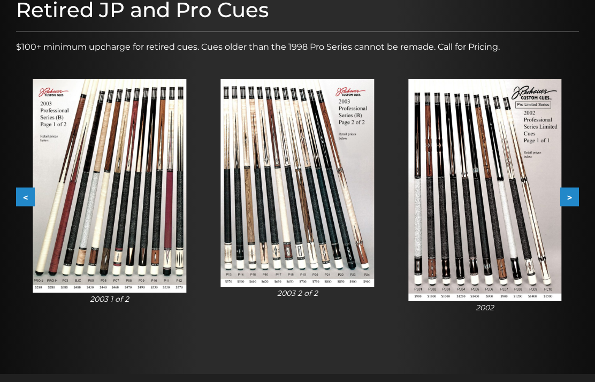
click at [571, 200] on button ">" at bounding box center [570, 196] width 19 height 19
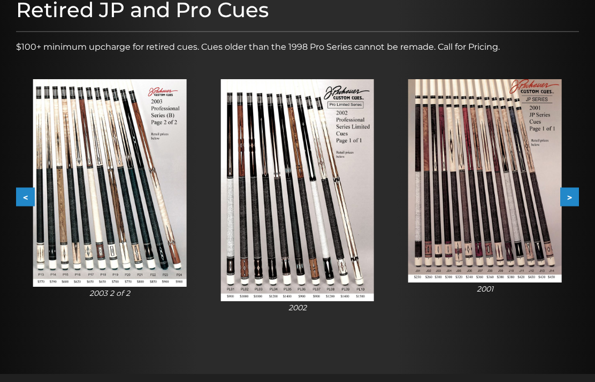
click at [574, 198] on button ">" at bounding box center [570, 196] width 19 height 19
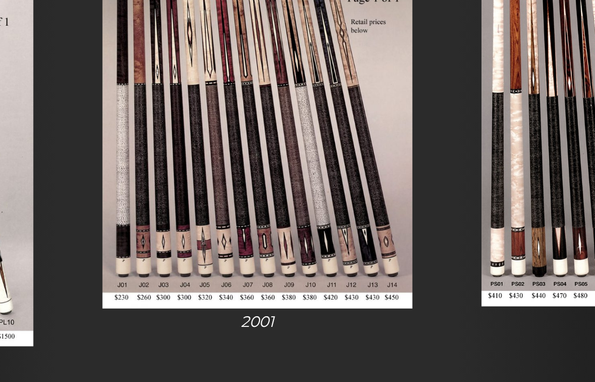
scroll to position [221, 0]
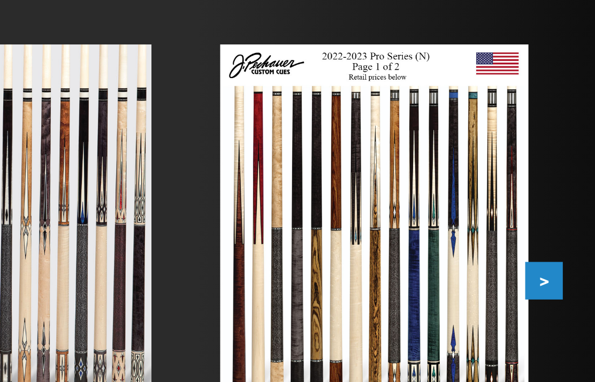
scroll to position [120, 0]
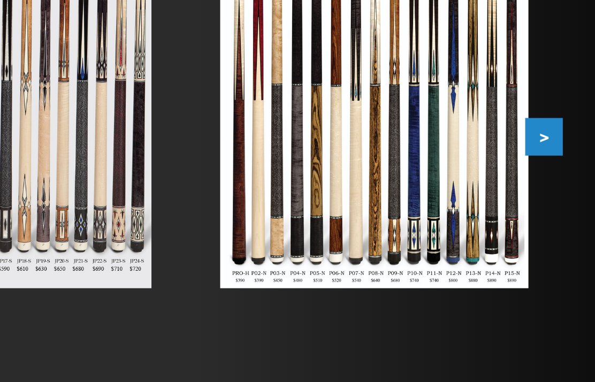
click at [561, 217] on button ">" at bounding box center [570, 226] width 19 height 19
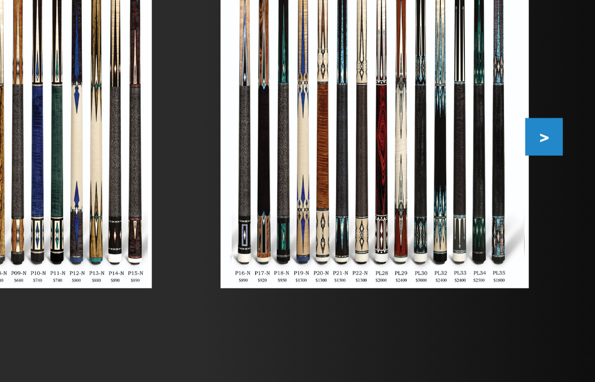
click at [561, 217] on button ">" at bounding box center [570, 226] width 19 height 19
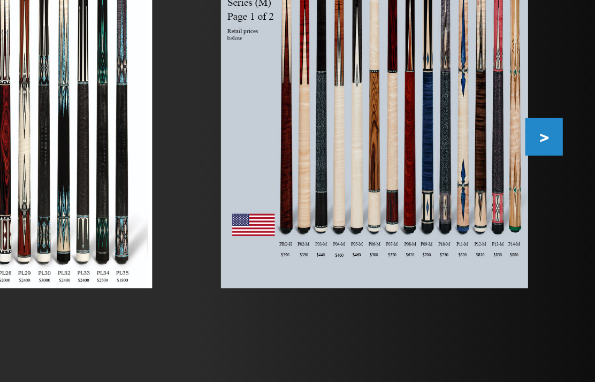
click at [561, 217] on button ">" at bounding box center [570, 226] width 19 height 19
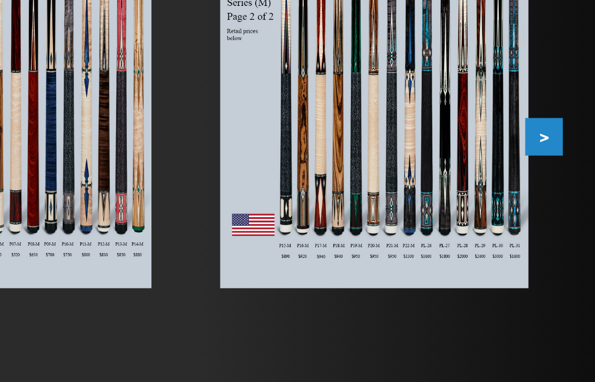
click at [561, 217] on button ">" at bounding box center [570, 226] width 19 height 19
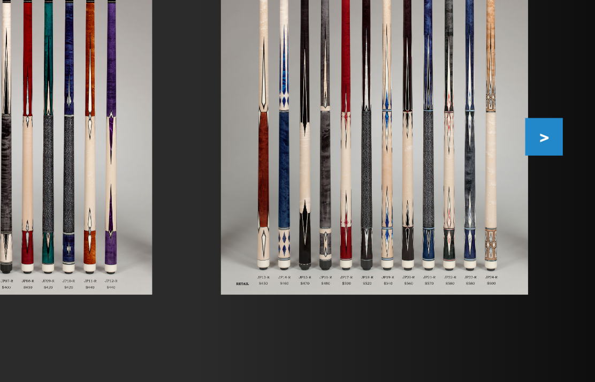
click at [561, 217] on button ">" at bounding box center [570, 226] width 19 height 19
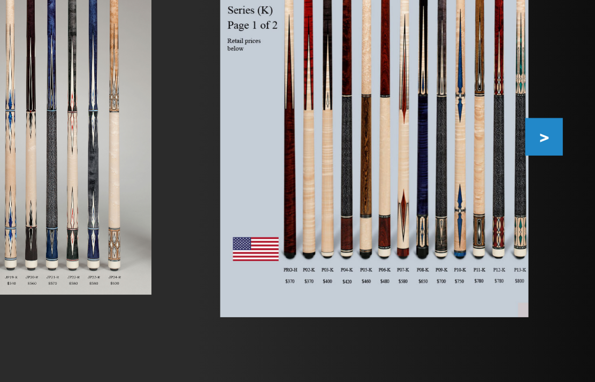
click at [561, 217] on button ">" at bounding box center [570, 226] width 19 height 19
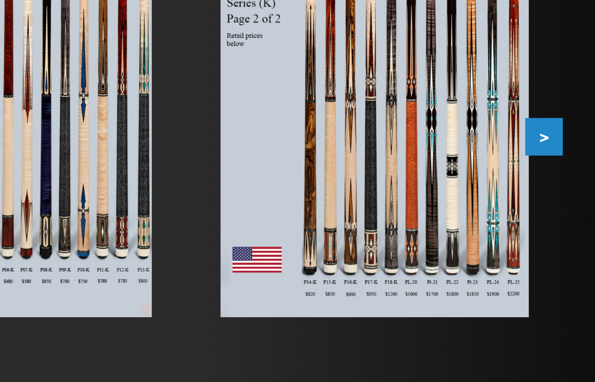
click at [561, 217] on button ">" at bounding box center [570, 226] width 19 height 19
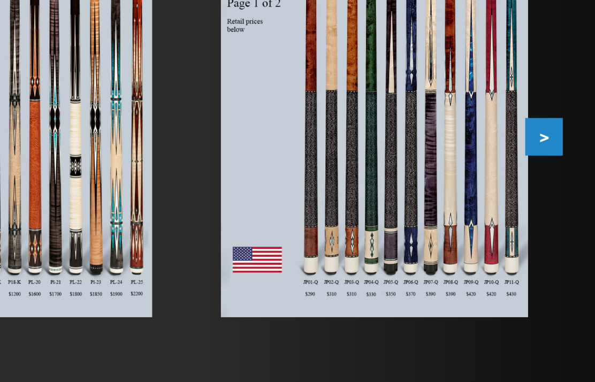
click at [561, 217] on button ">" at bounding box center [570, 226] width 19 height 19
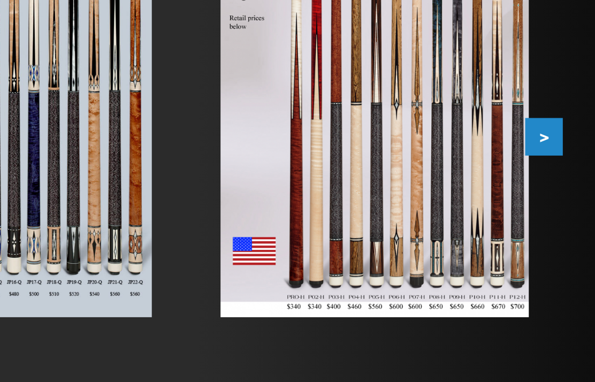
click at [561, 217] on button ">" at bounding box center [570, 226] width 19 height 19
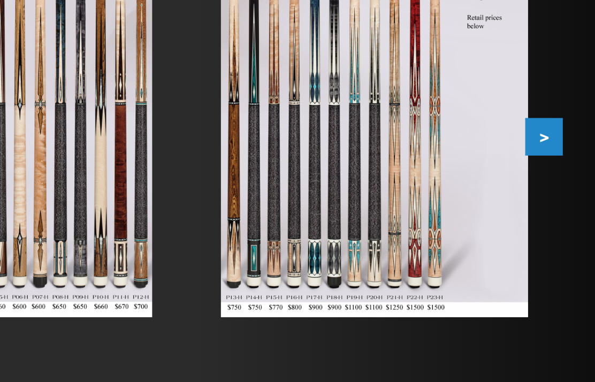
click at [561, 217] on button ">" at bounding box center [570, 226] width 19 height 19
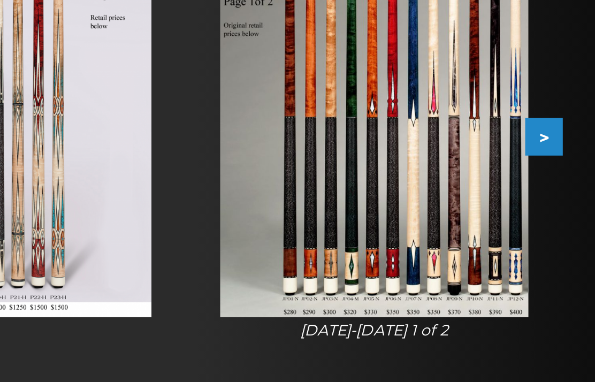
click at [561, 217] on button ">" at bounding box center [570, 226] width 19 height 19
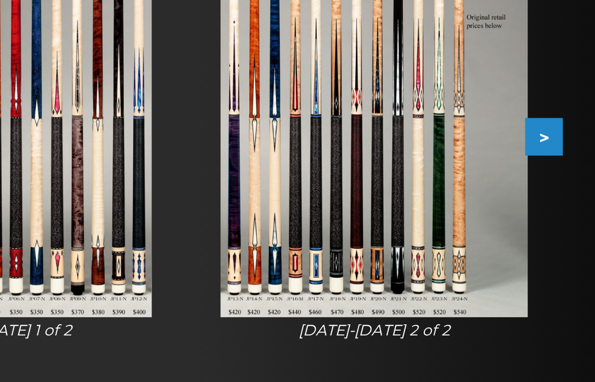
click at [561, 217] on button ">" at bounding box center [570, 226] width 19 height 19
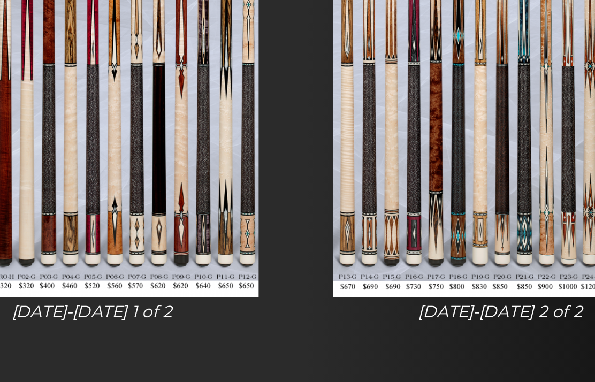
scroll to position [128, 0]
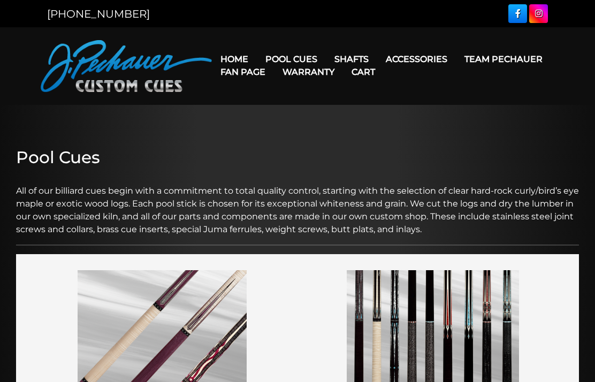
scroll to position [1252, 0]
